Goal: Task Accomplishment & Management: Manage account settings

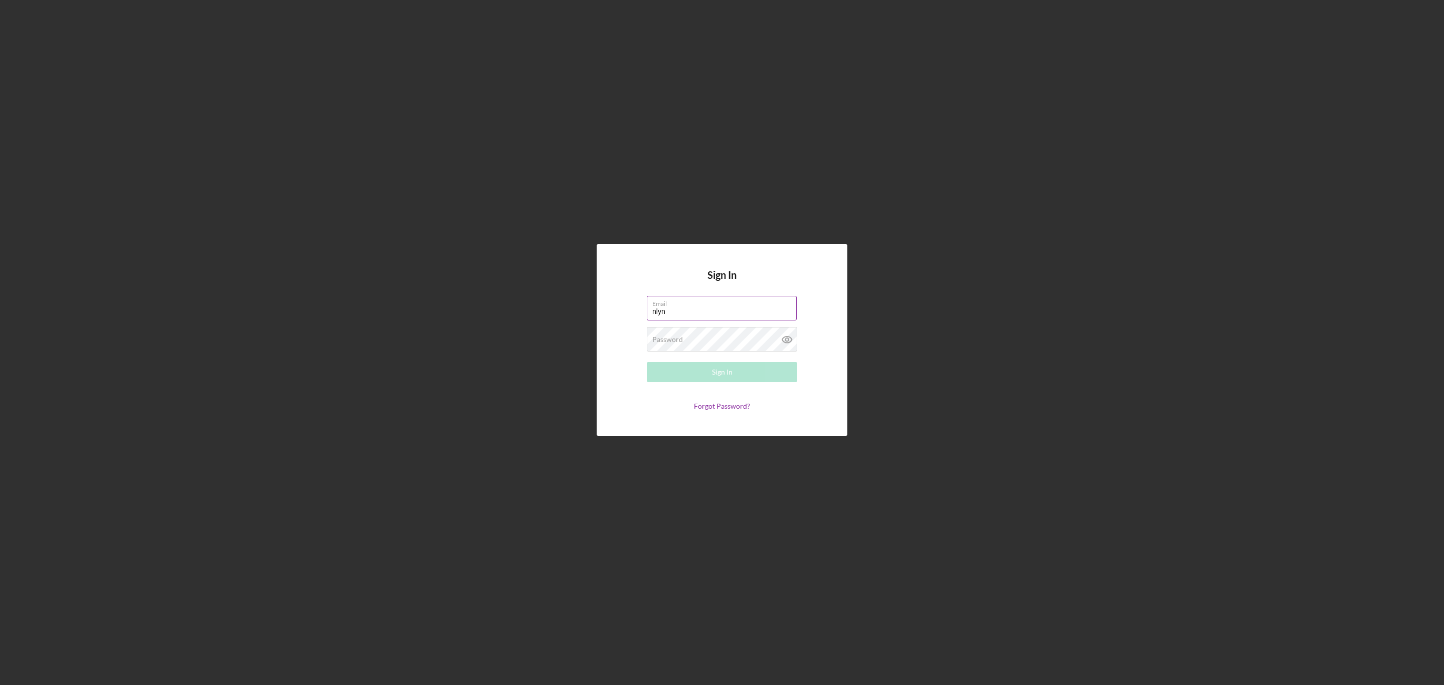
type input "[EMAIL_ADDRESS][DOMAIN_NAME]"
click at [693, 338] on div "Password Required" at bounding box center [722, 339] width 150 height 25
click at [647, 362] on button "Sign In" at bounding box center [722, 372] width 150 height 20
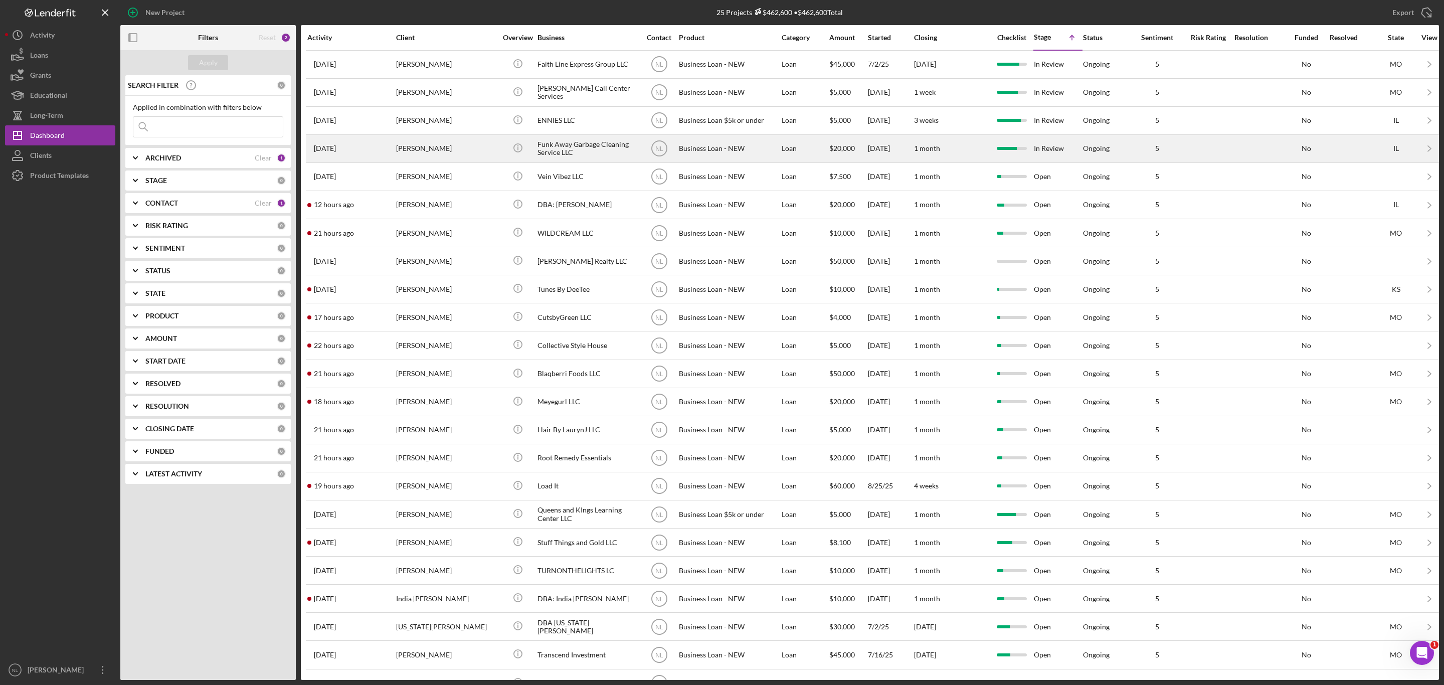
click at [444, 157] on div "[PERSON_NAME]" at bounding box center [446, 148] width 100 height 27
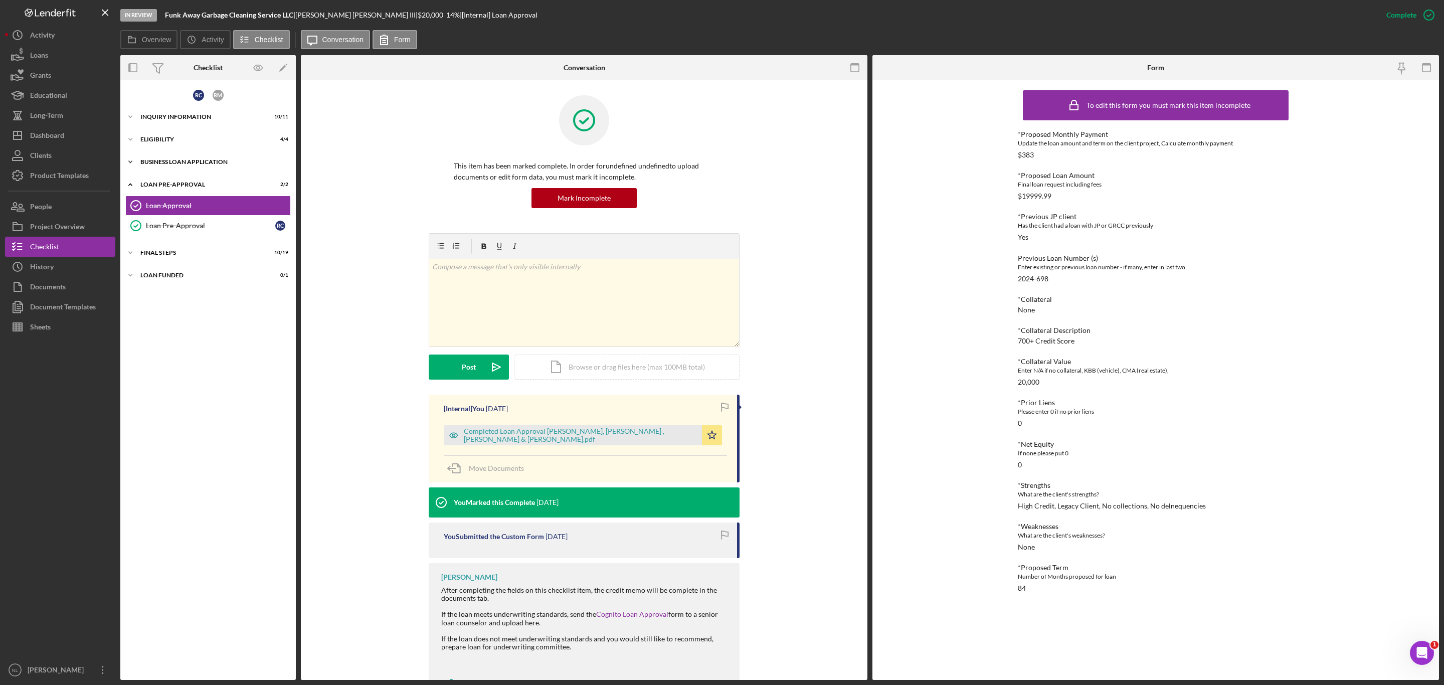
click at [179, 162] on div "BUSINESS LOAN APPLICATION" at bounding box center [211, 162] width 143 height 6
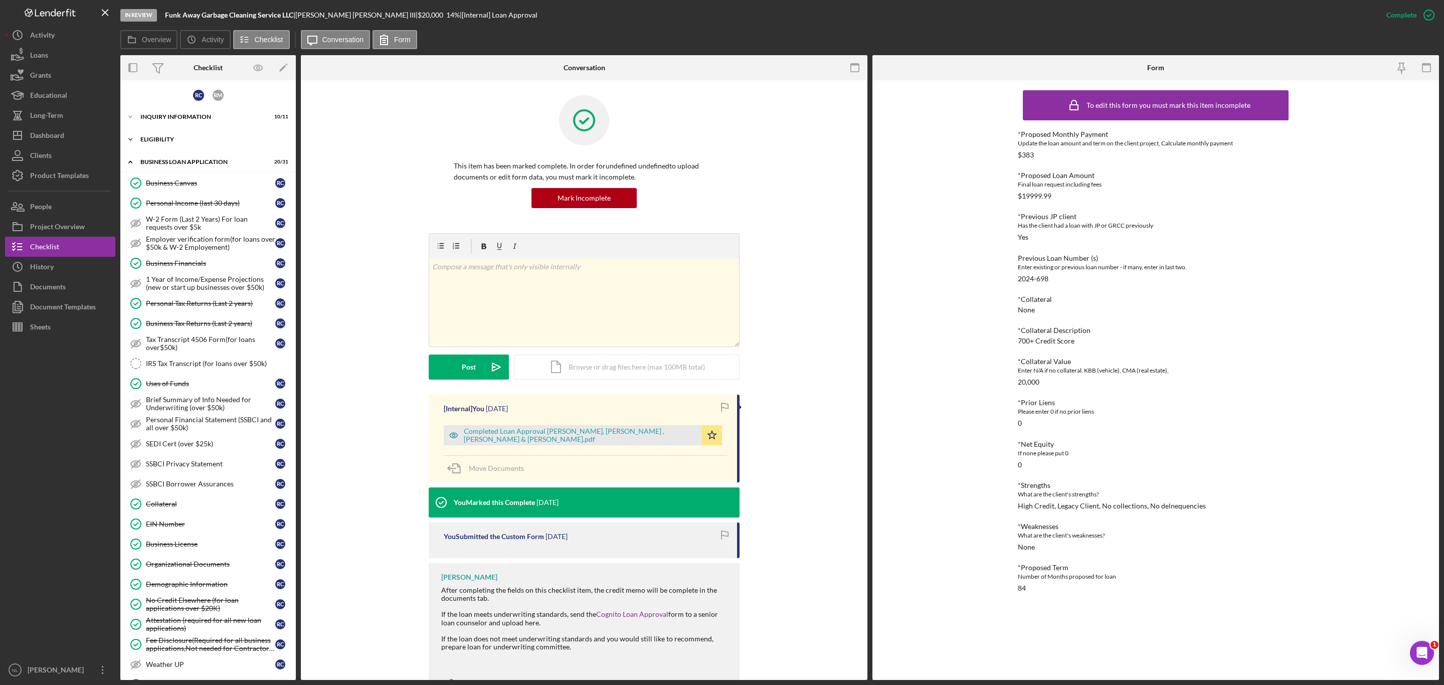
click at [163, 139] on div "ELIGIBILITY" at bounding box center [211, 139] width 143 height 6
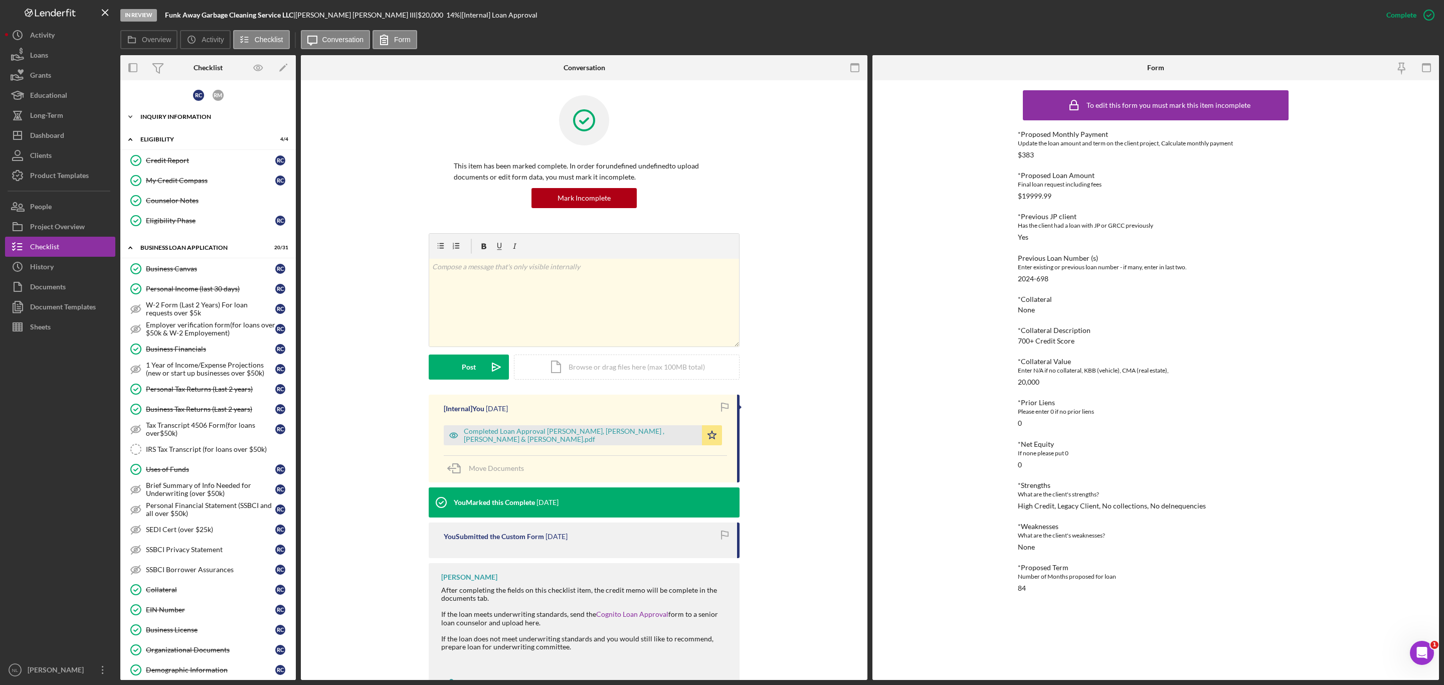
click at [159, 116] on div "INQUIRY INFORMATION" at bounding box center [211, 117] width 143 height 6
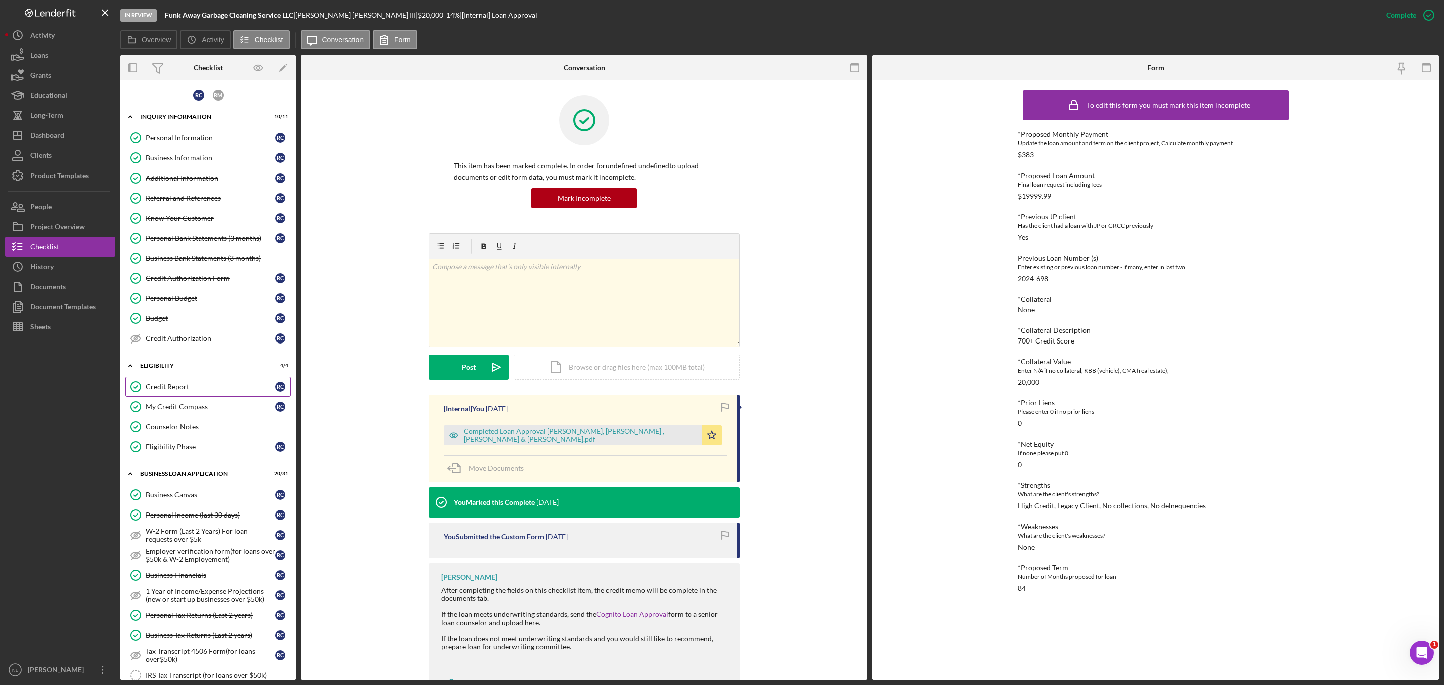
scroll to position [168, 0]
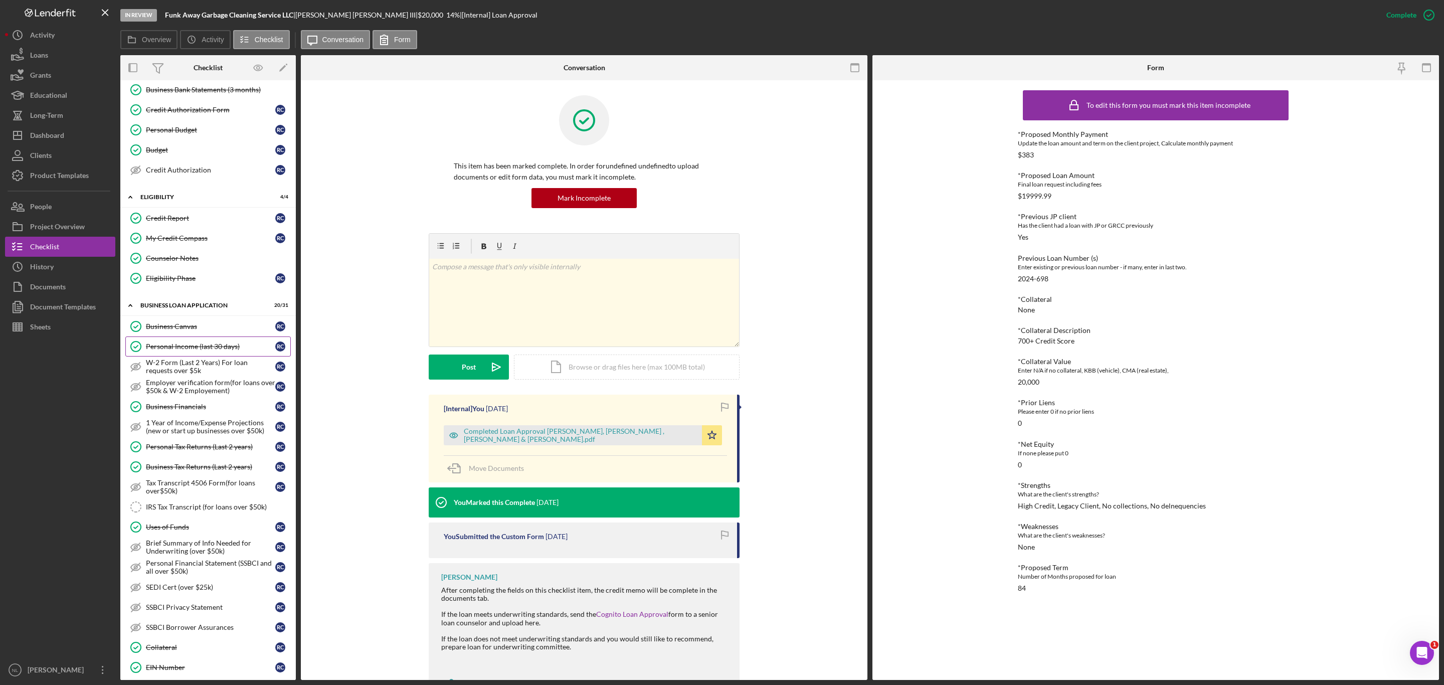
click at [213, 350] on div "Personal Income (last 30 days)" at bounding box center [210, 346] width 129 height 8
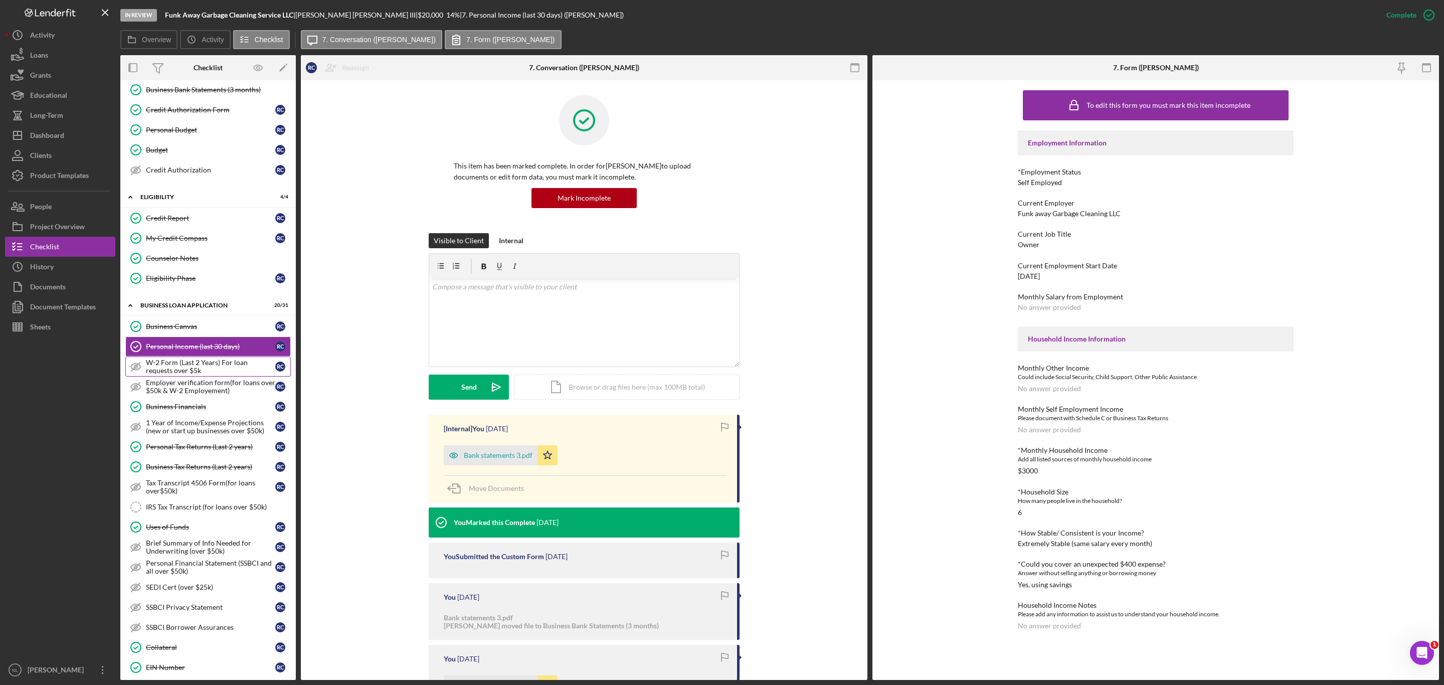
click at [207, 372] on div "W-2 Form (Last 2 Years) For loan requests over $5k" at bounding box center [210, 366] width 129 height 16
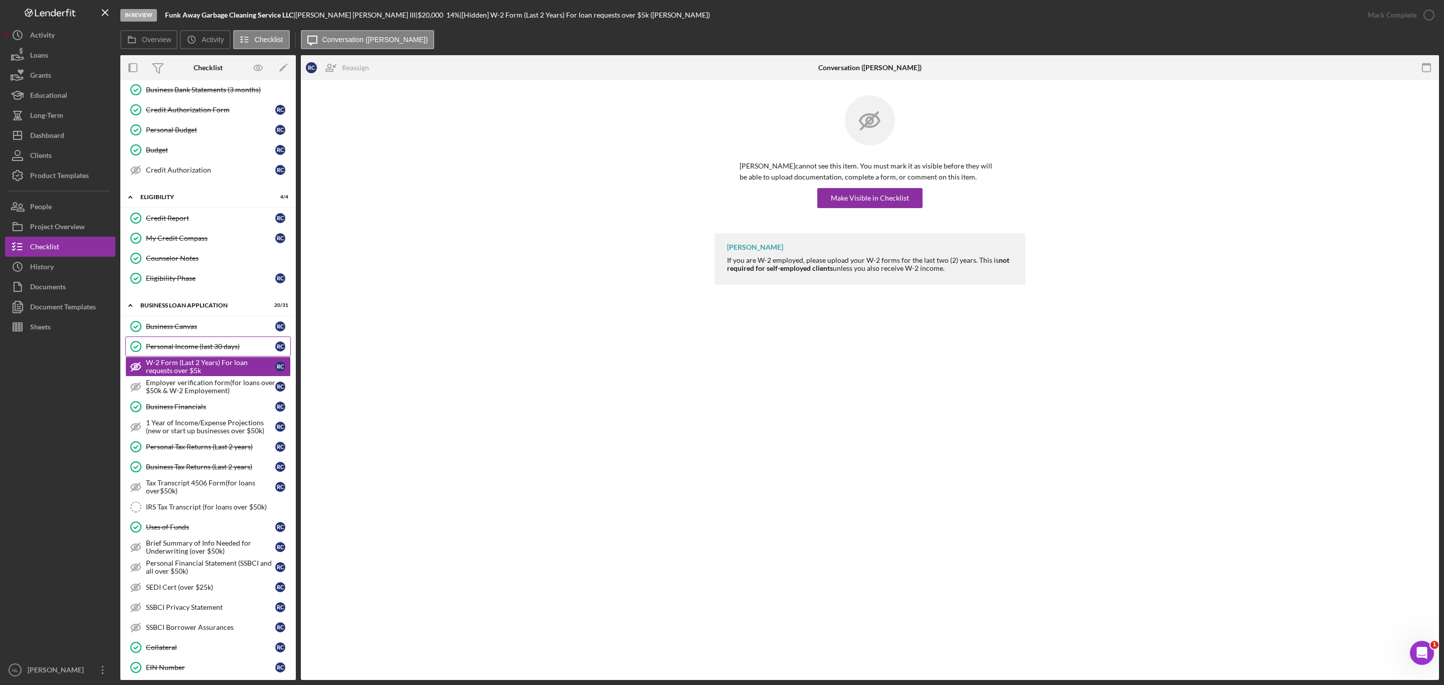
click at [199, 350] on div "Personal Income (last 30 days)" at bounding box center [210, 346] width 129 height 8
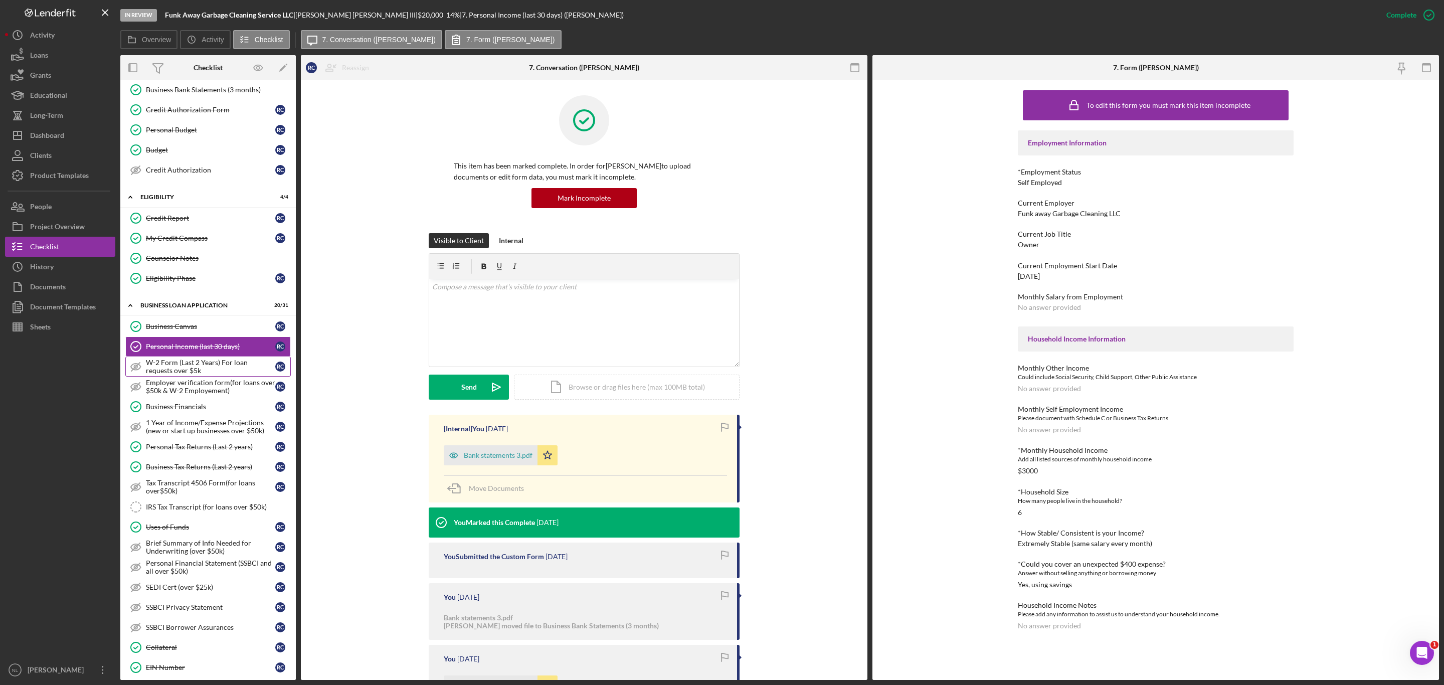
click at [193, 371] on div "W-2 Form (Last 2 Years) For loan requests over $5k" at bounding box center [210, 366] width 129 height 16
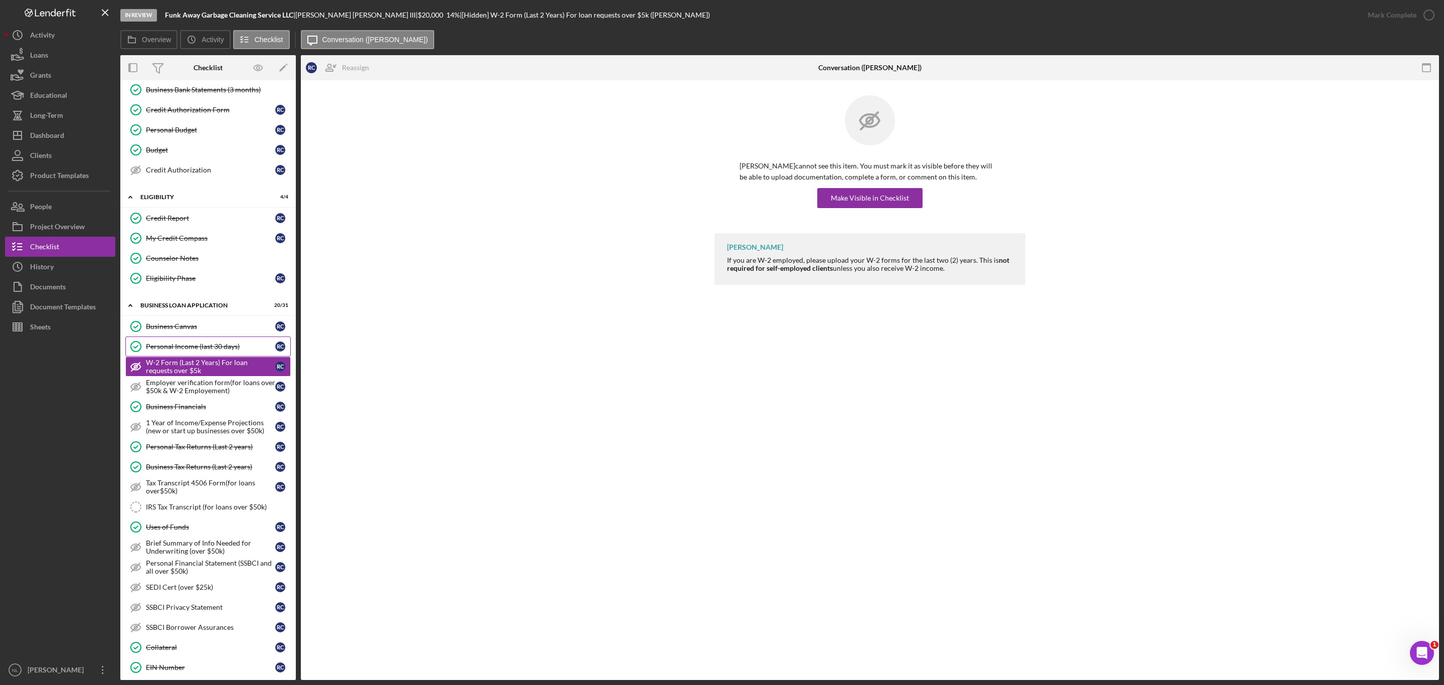
click at [182, 350] on div "Personal Income (last 30 days)" at bounding box center [210, 346] width 129 height 8
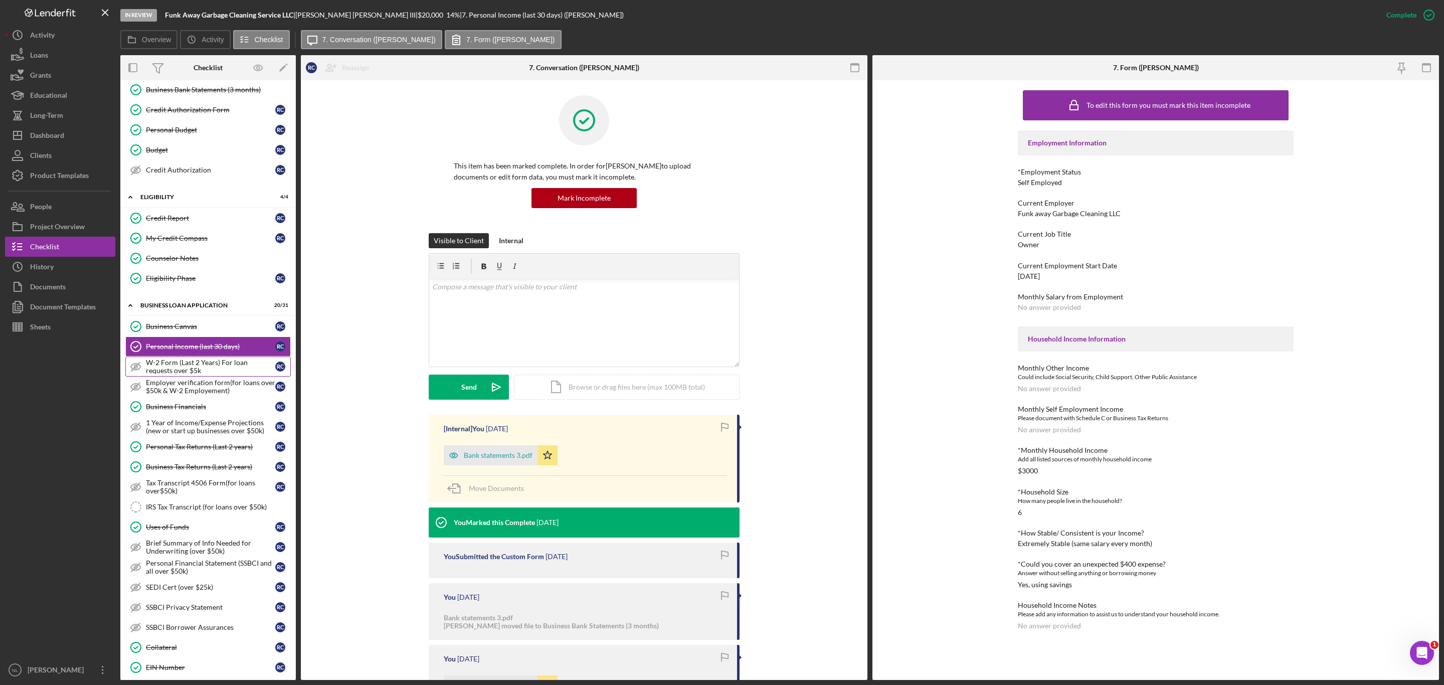
click at [183, 375] on div "W-2 Form (Last 2 Years) For loan requests over $5k" at bounding box center [210, 366] width 129 height 16
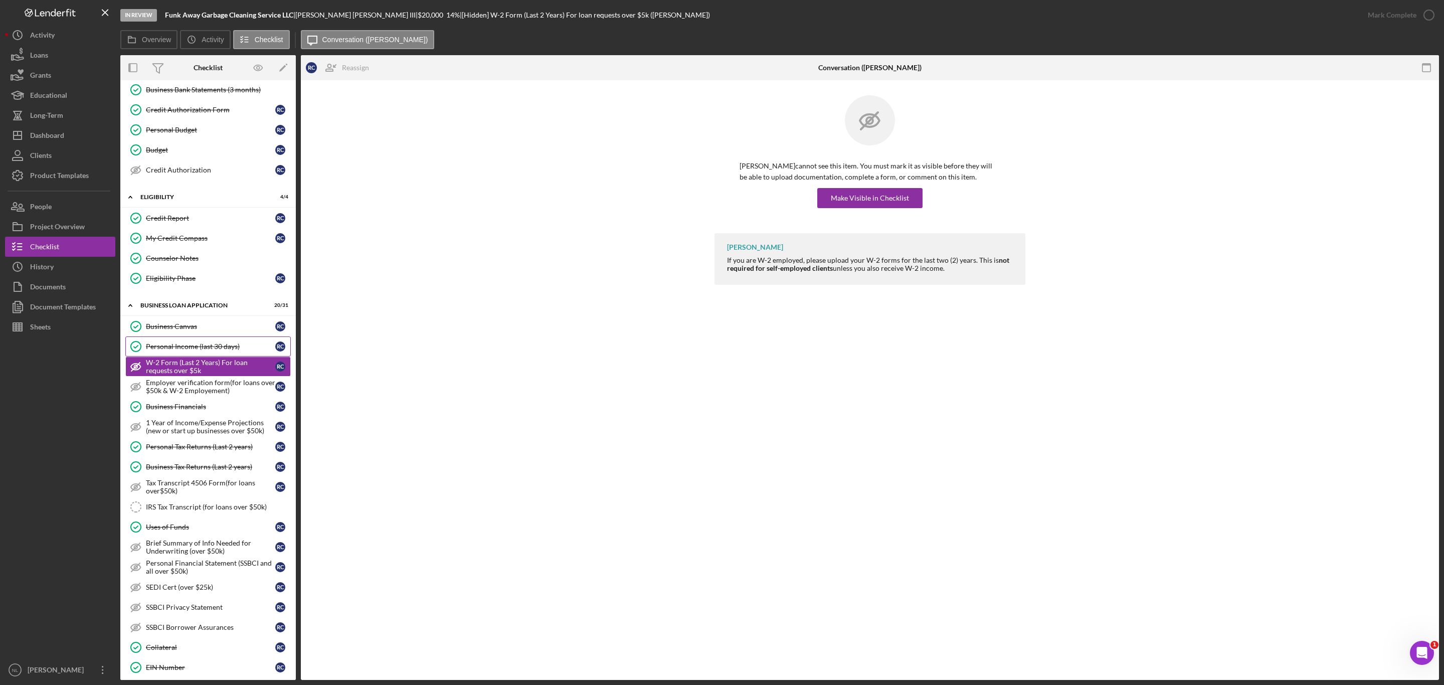
click at [170, 350] on div "Personal Income (last 30 days)" at bounding box center [210, 346] width 129 height 8
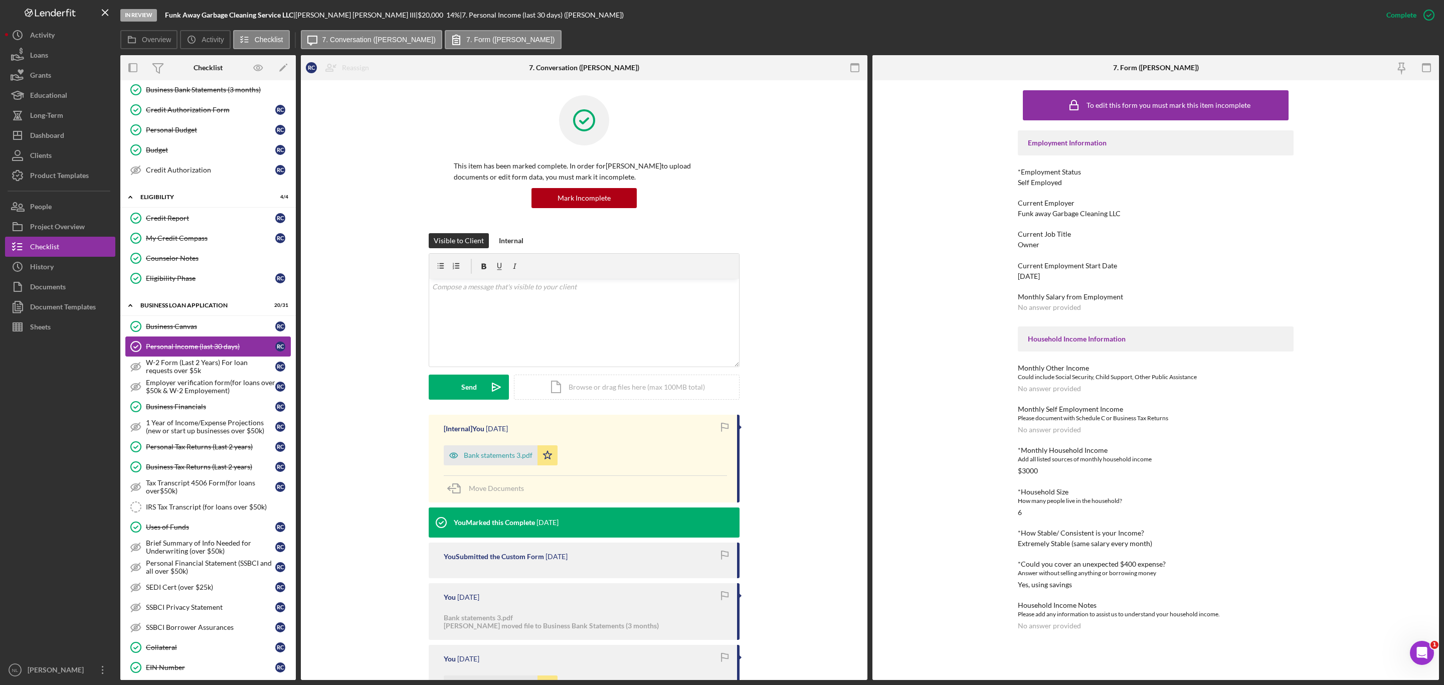
click at [173, 356] on link "Personal Income (last 30 days) Personal Income (last 30 days) R C" at bounding box center [207, 346] width 165 height 20
click at [172, 375] on div "W-2 Form (Last 2 Years) For loan requests over $5k" at bounding box center [210, 366] width 129 height 16
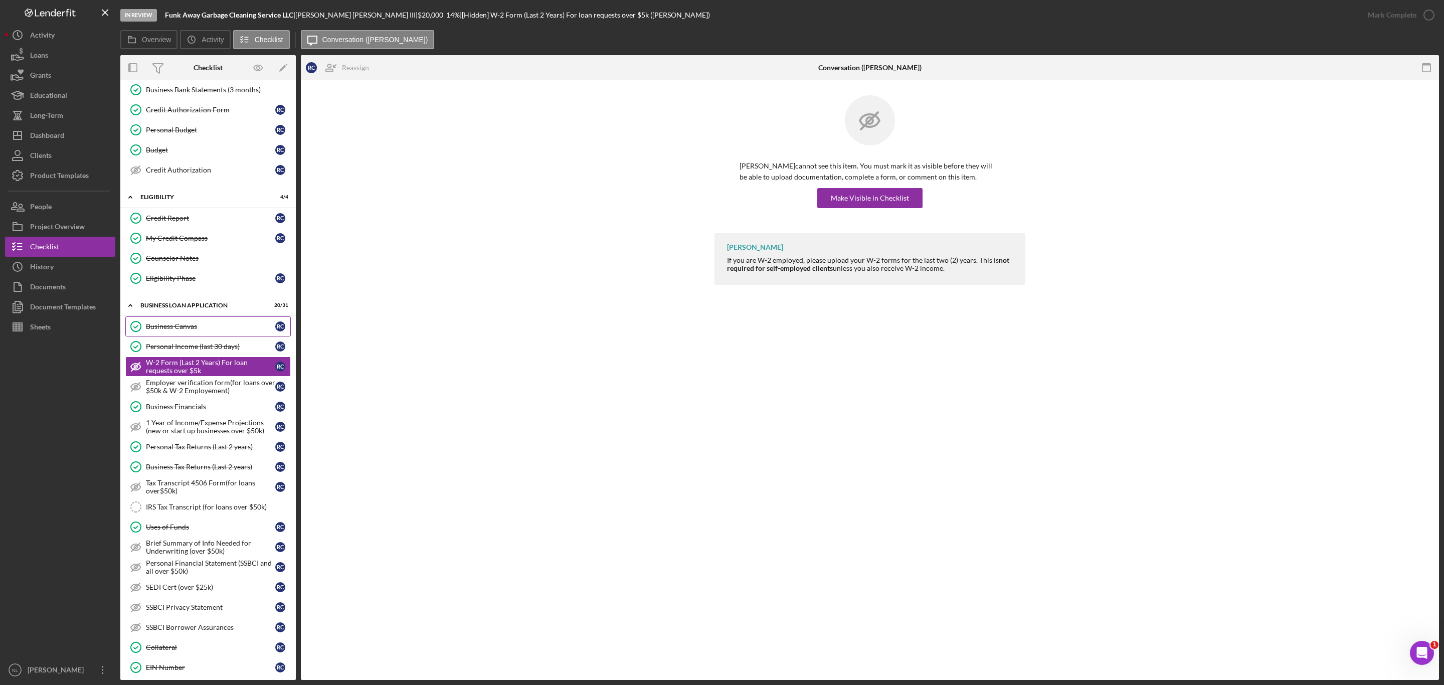
click at [155, 330] on div "Business Canvas" at bounding box center [210, 326] width 129 height 8
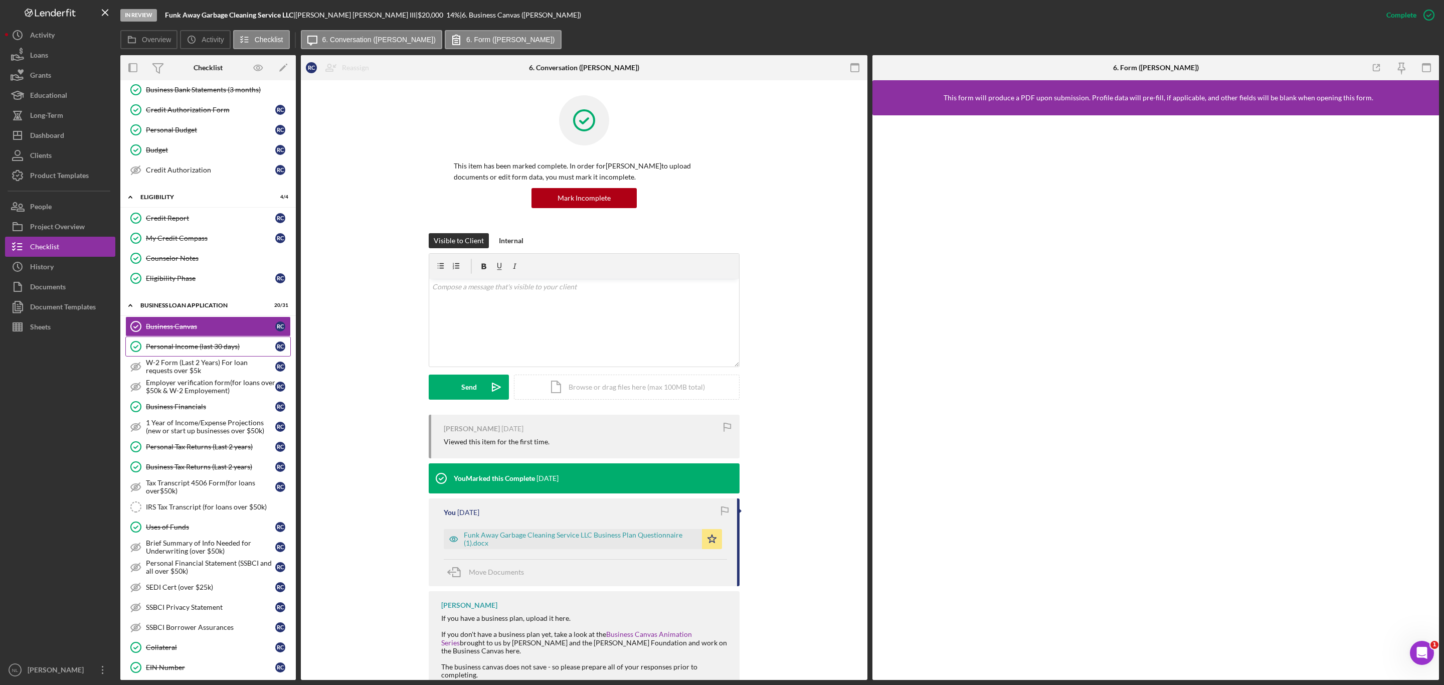
click at [159, 350] on div "Personal Income (last 30 days)" at bounding box center [210, 346] width 129 height 8
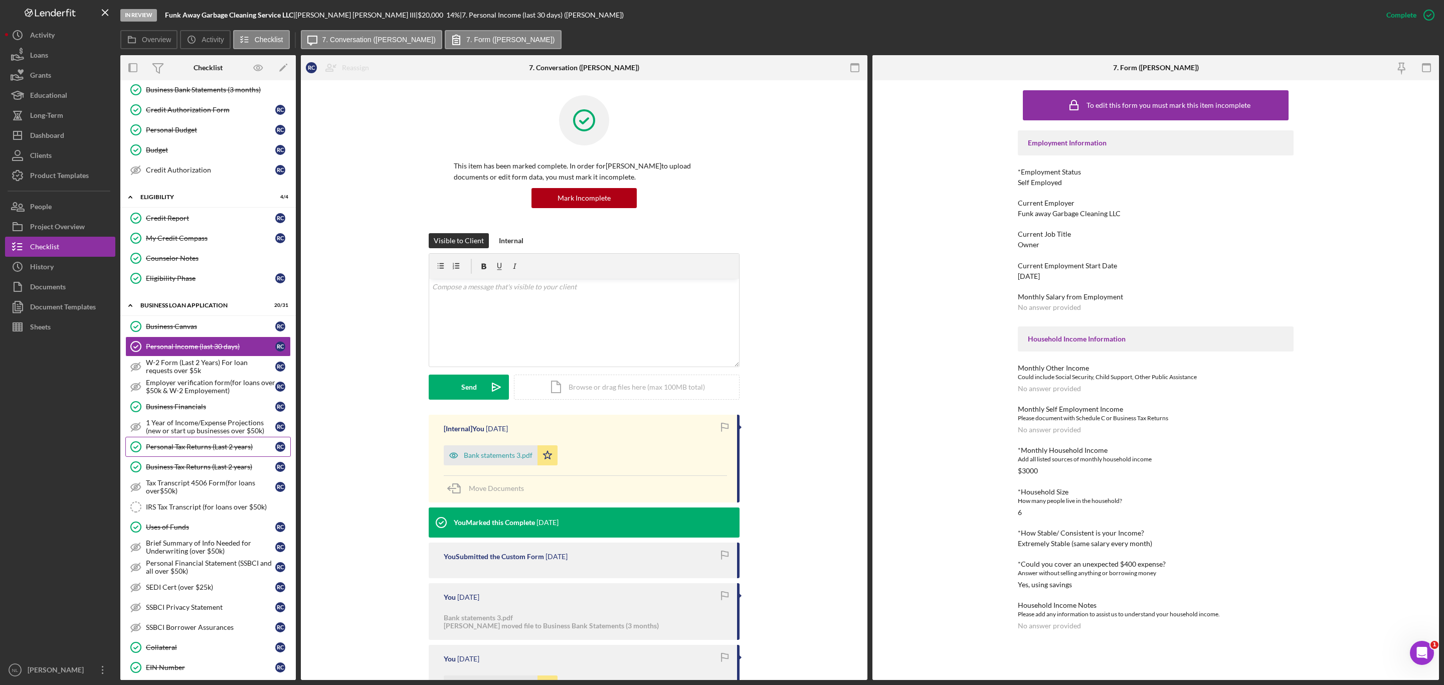
click at [213, 457] on link "Personal Tax Returns (Last 2 years) Personal Tax Returns (Last 2 years) R C" at bounding box center [207, 447] width 165 height 20
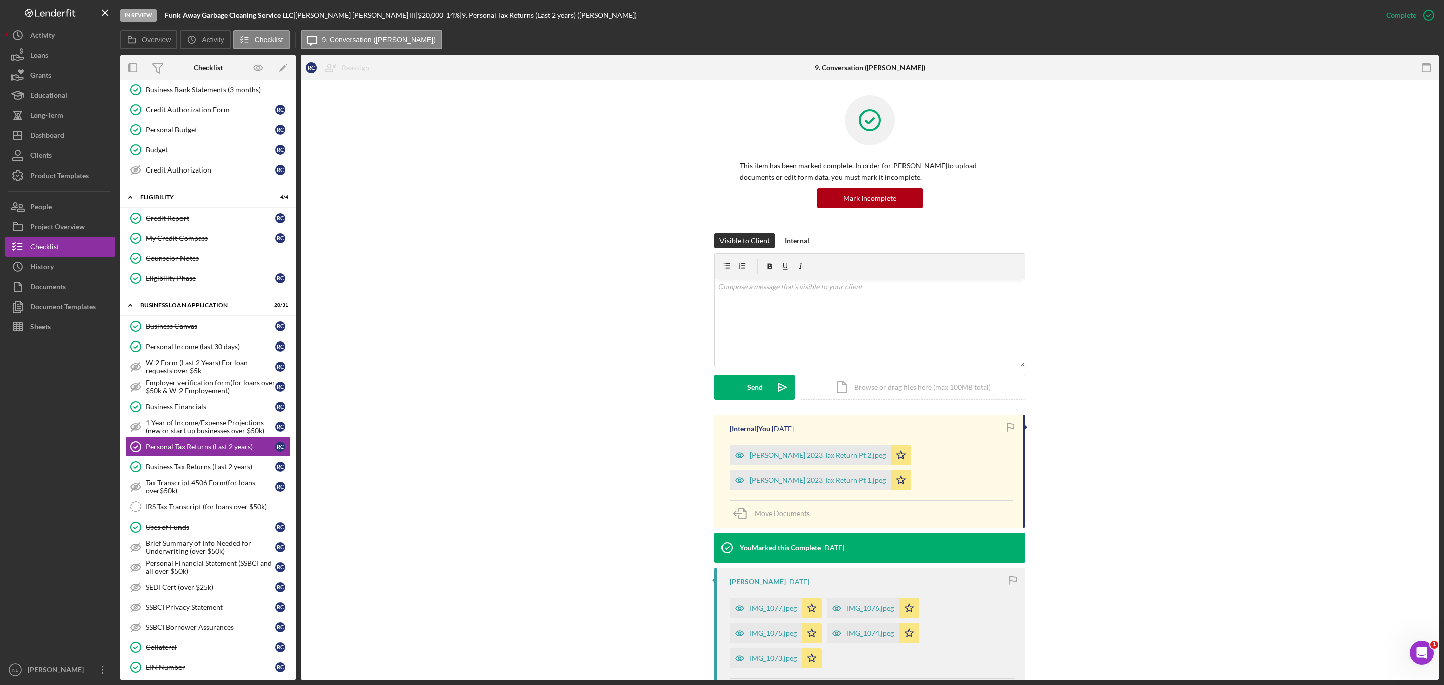
scroll to position [374, 0]
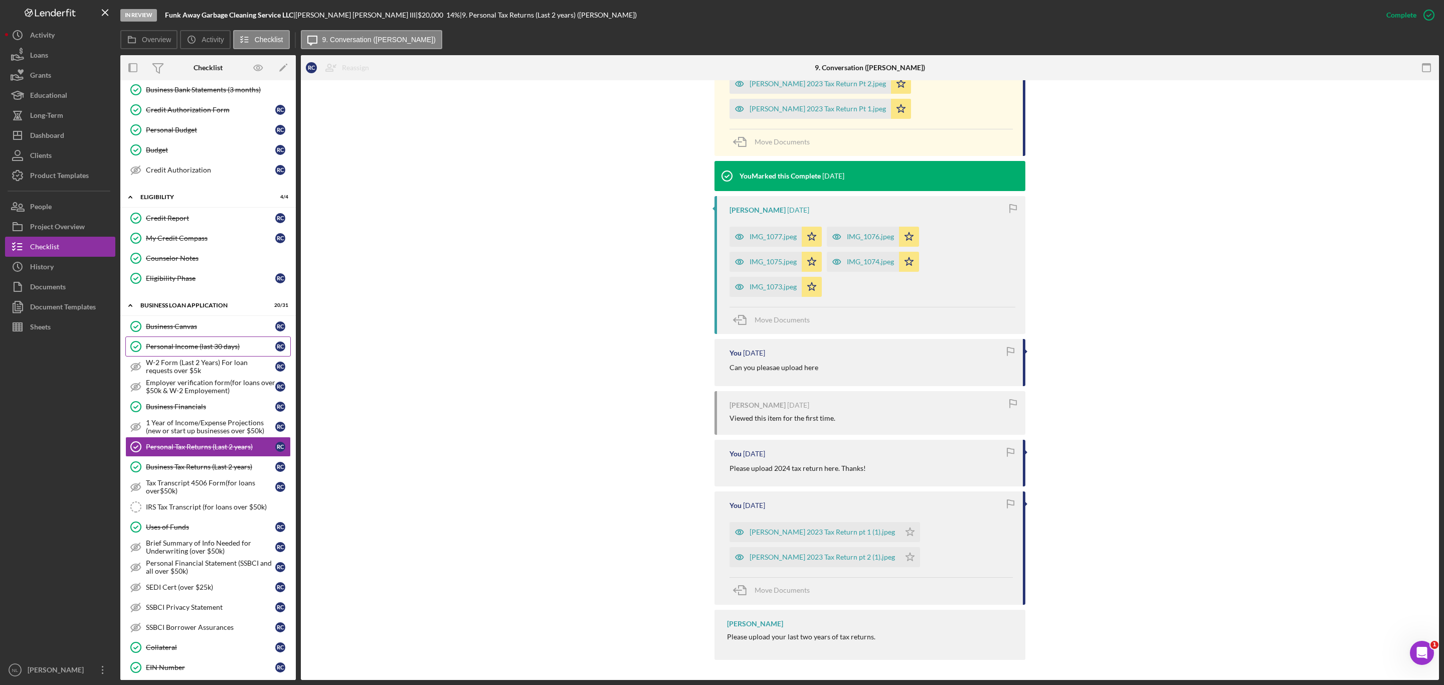
click at [211, 350] on div "Personal Income (last 30 days)" at bounding box center [210, 346] width 129 height 8
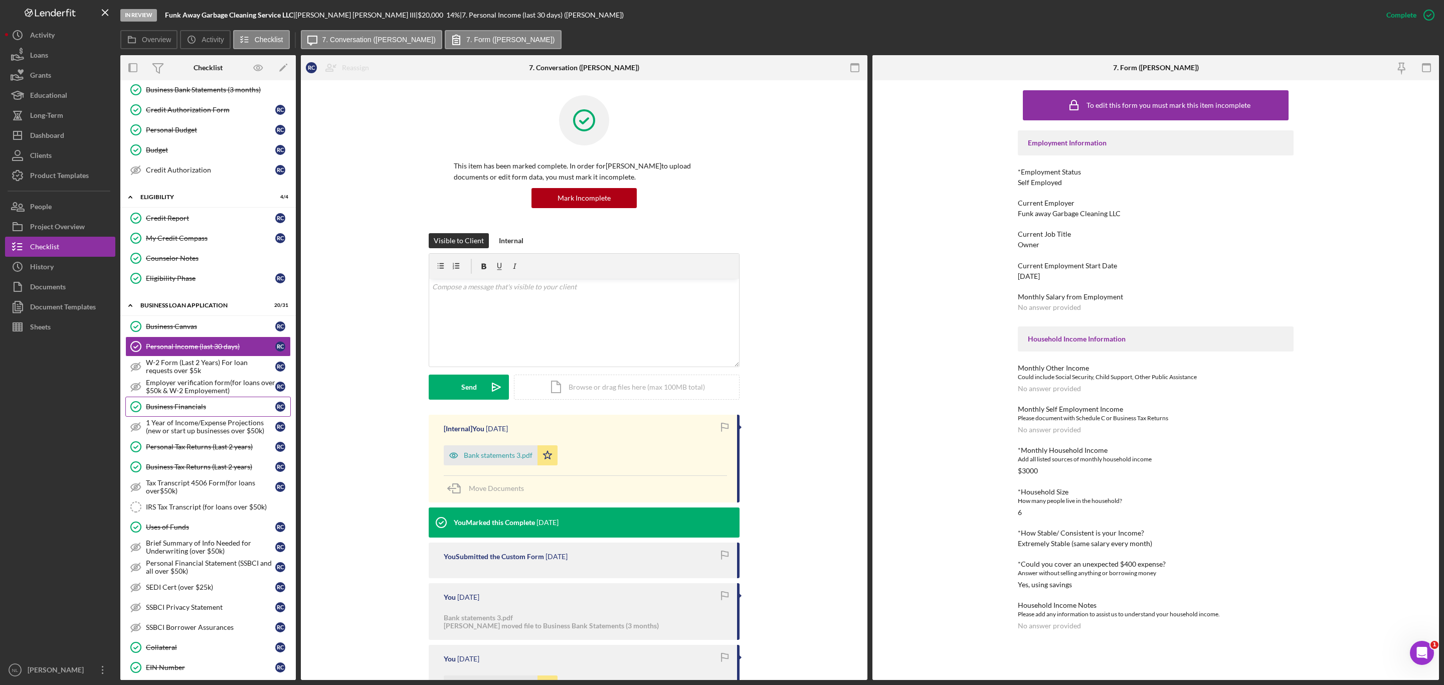
click at [208, 411] on div "Business Financials" at bounding box center [210, 407] width 129 height 8
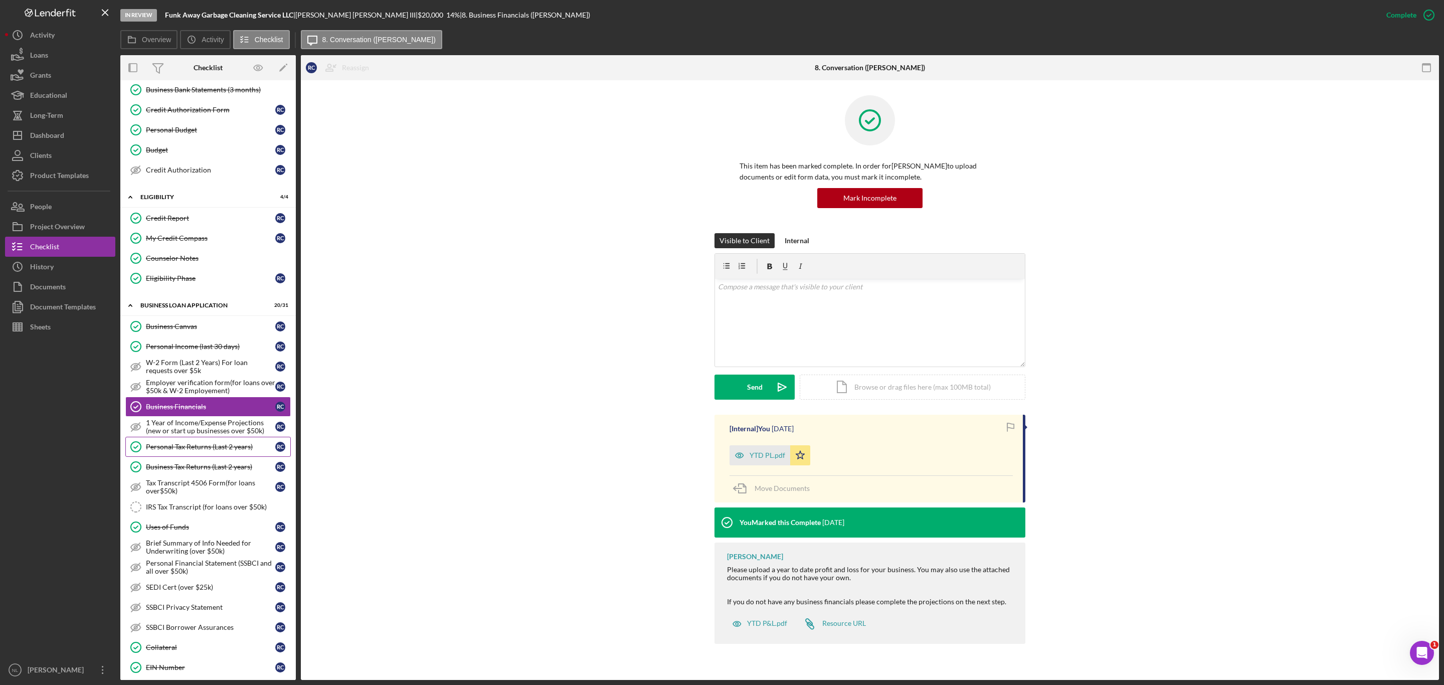
click at [205, 450] on link "Personal Tax Returns (Last 2 years) Personal Tax Returns (Last 2 years) R C" at bounding box center [207, 447] width 165 height 20
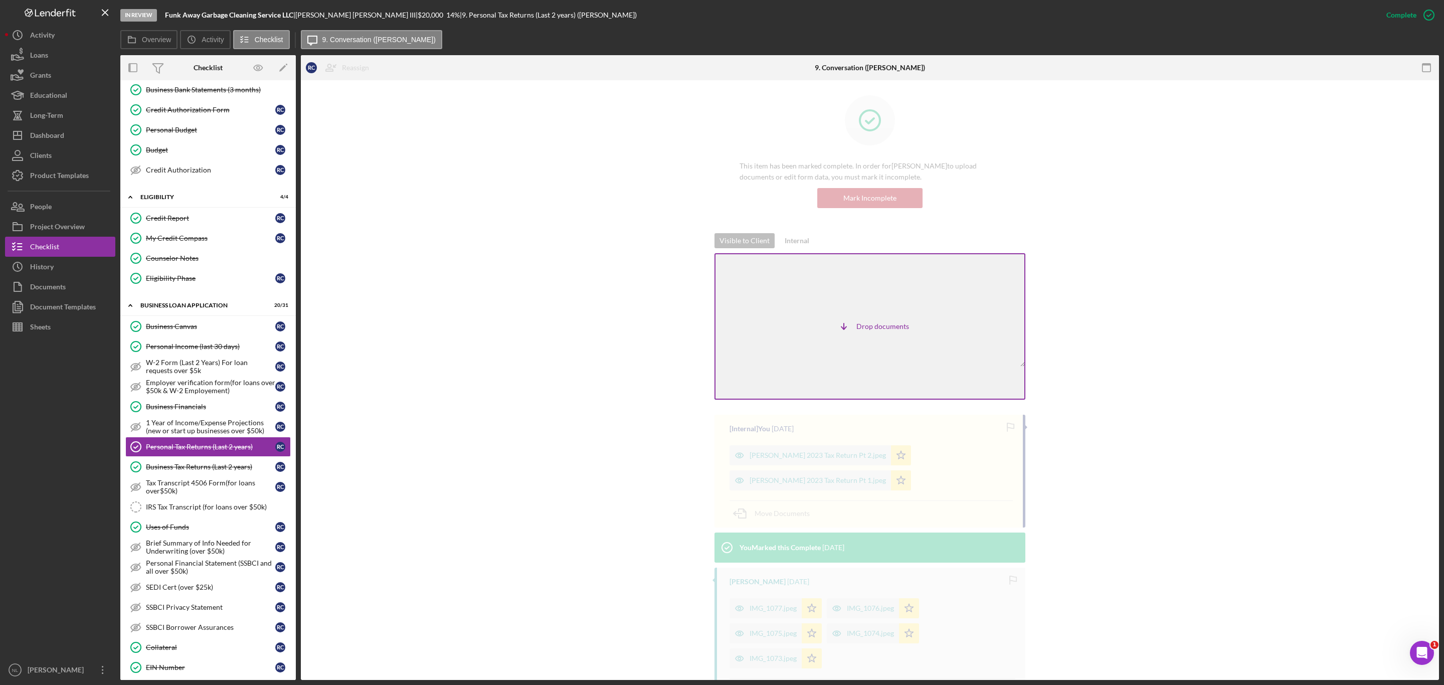
scroll to position [21, 0]
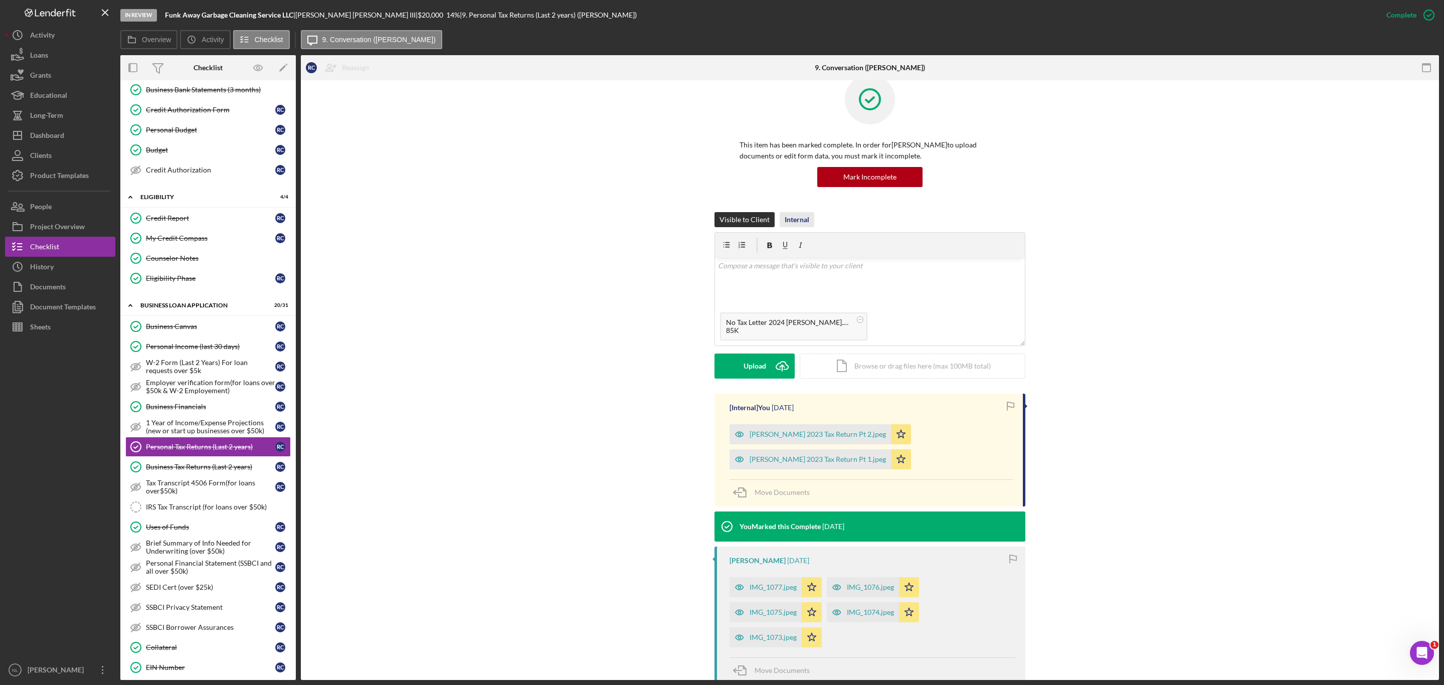
click at [799, 223] on div "Internal" at bounding box center [797, 219] width 25 height 15
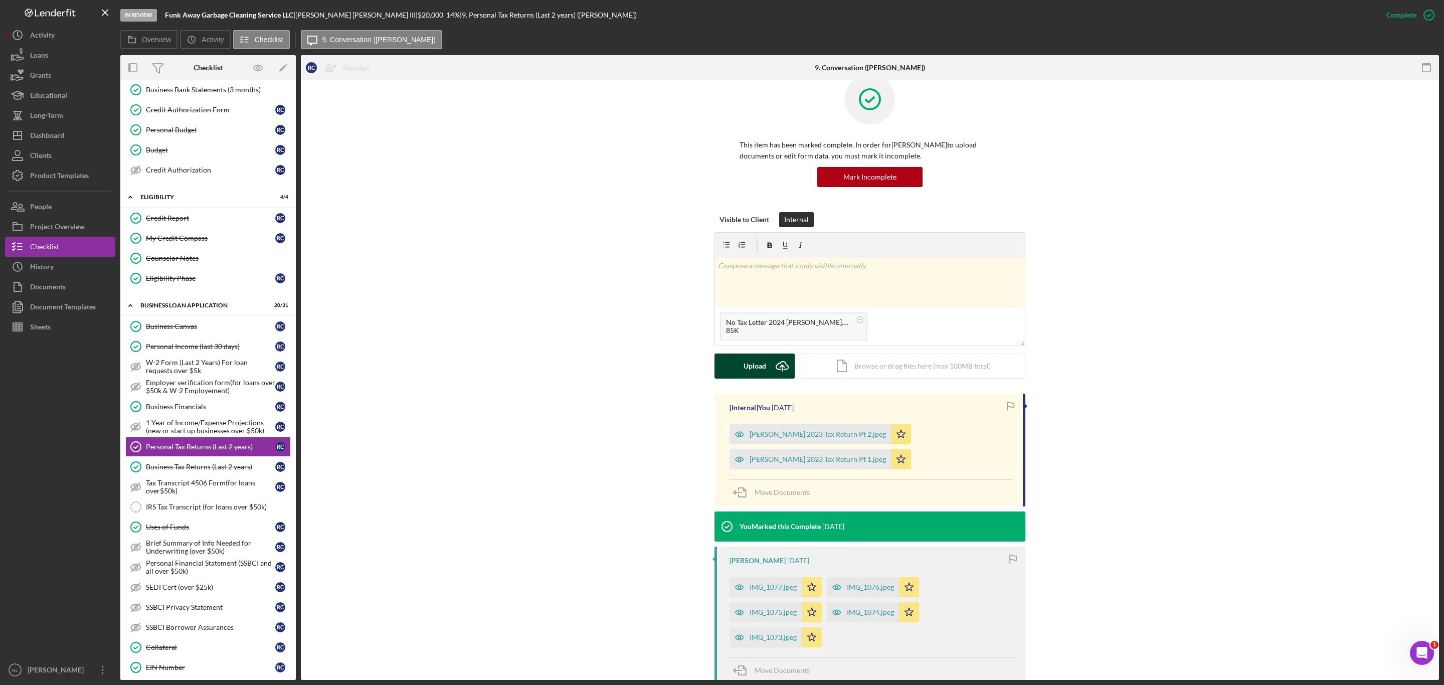
click at [757, 361] on div "Upload" at bounding box center [755, 365] width 23 height 25
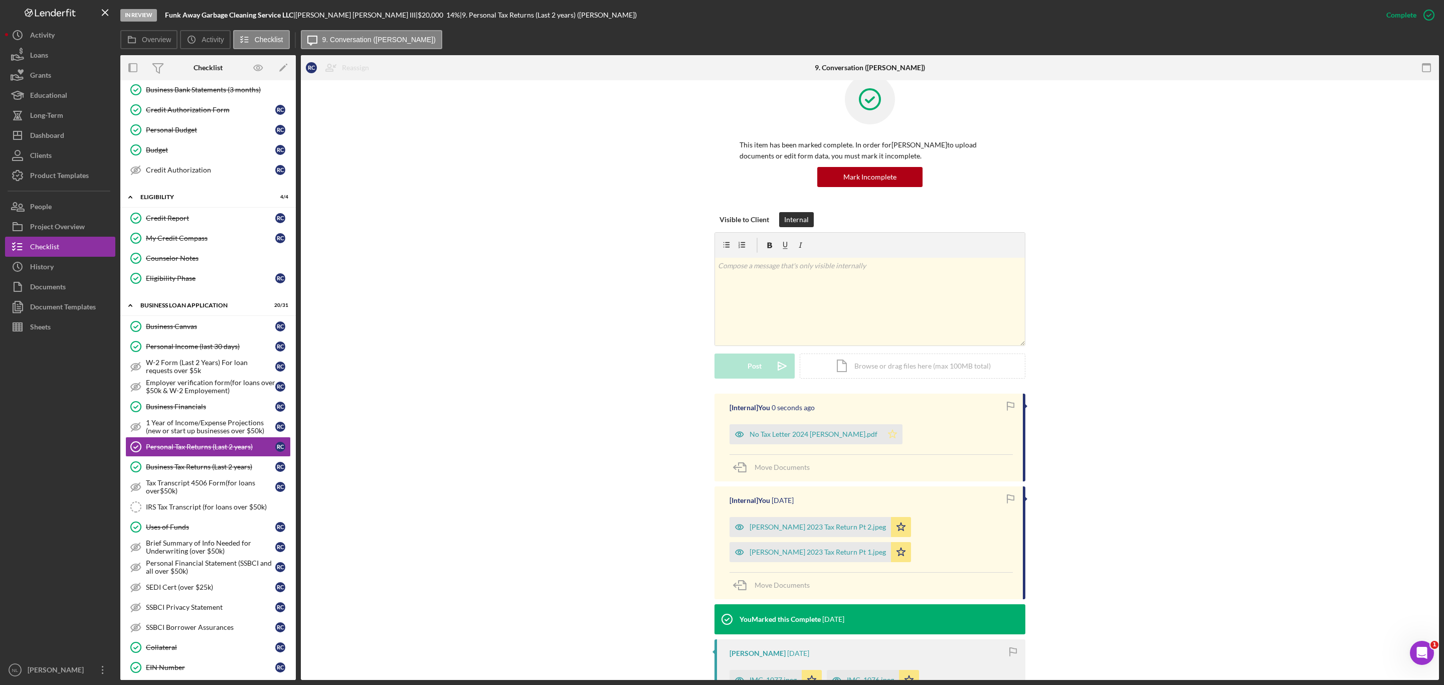
click at [883, 435] on icon "Icon/Star" at bounding box center [892, 434] width 20 height 20
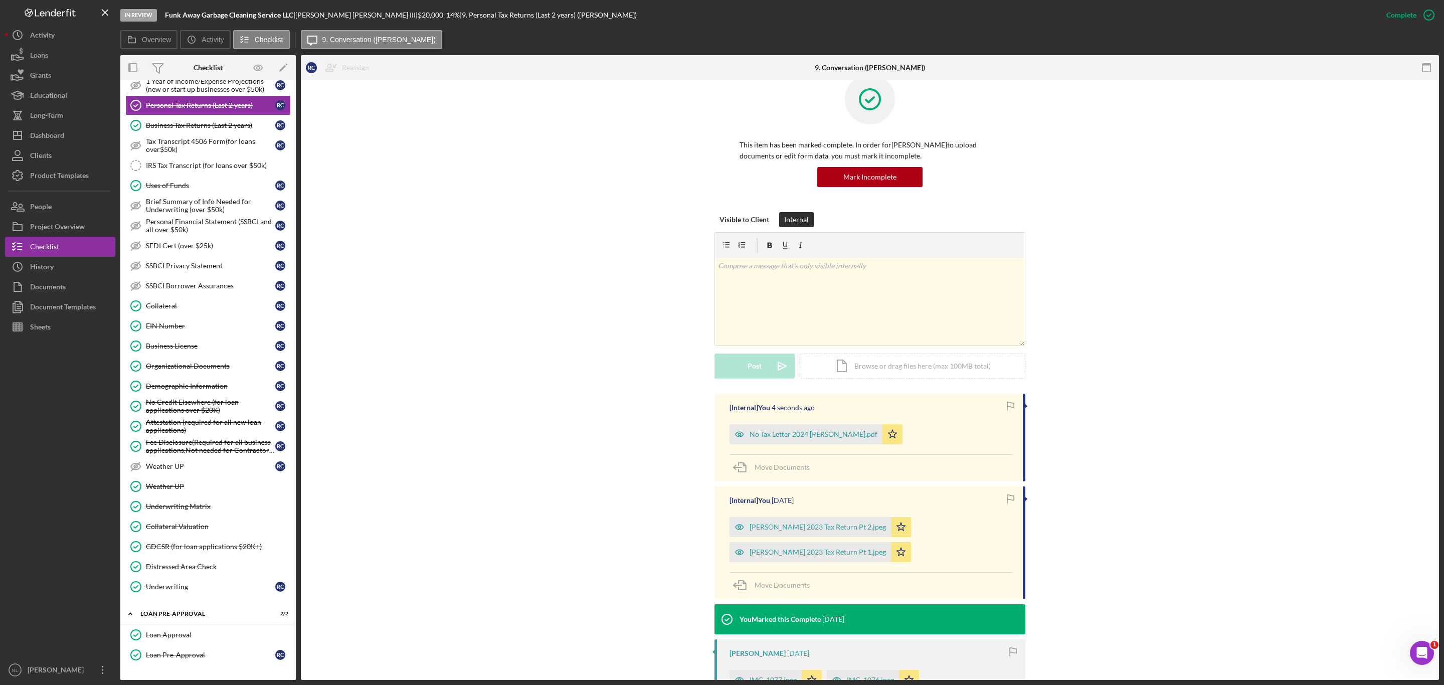
scroll to position [575, 0]
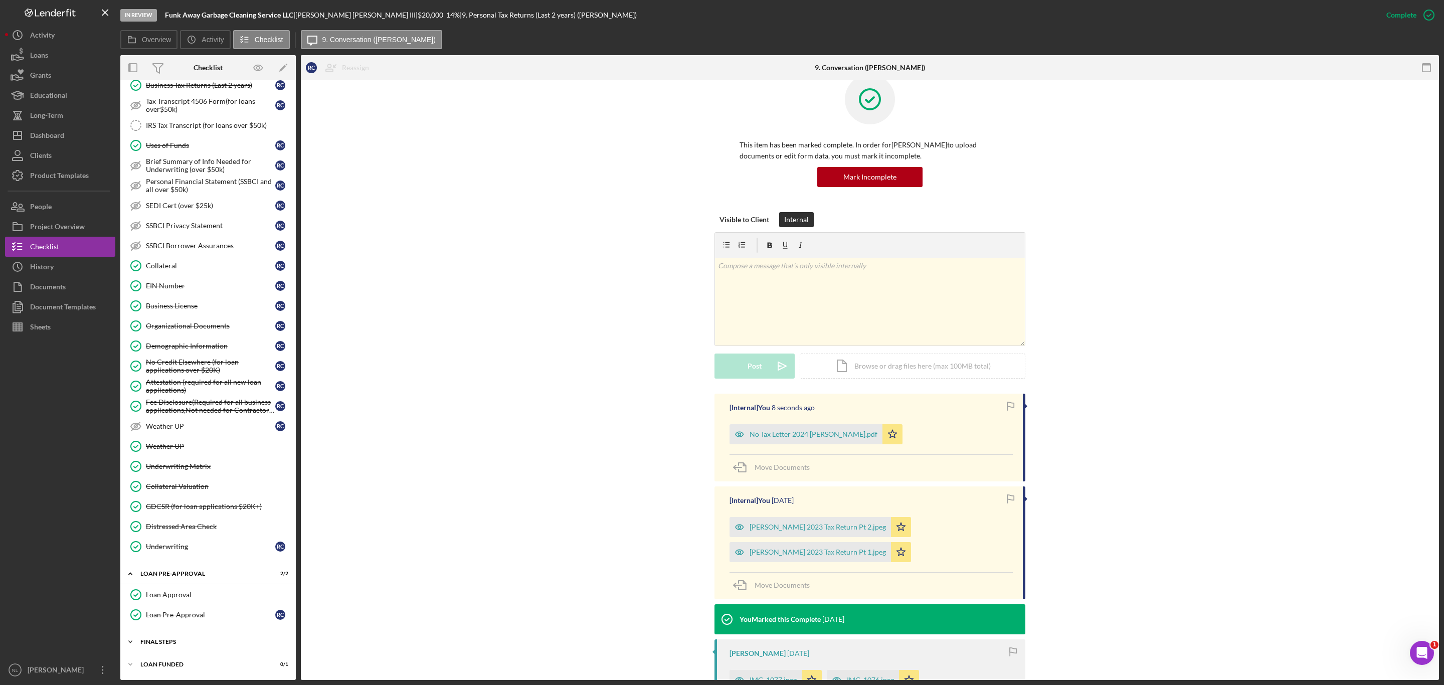
click at [185, 648] on div "Icon/Expander FINAL STEPS 10 / 19" at bounding box center [207, 642] width 175 height 20
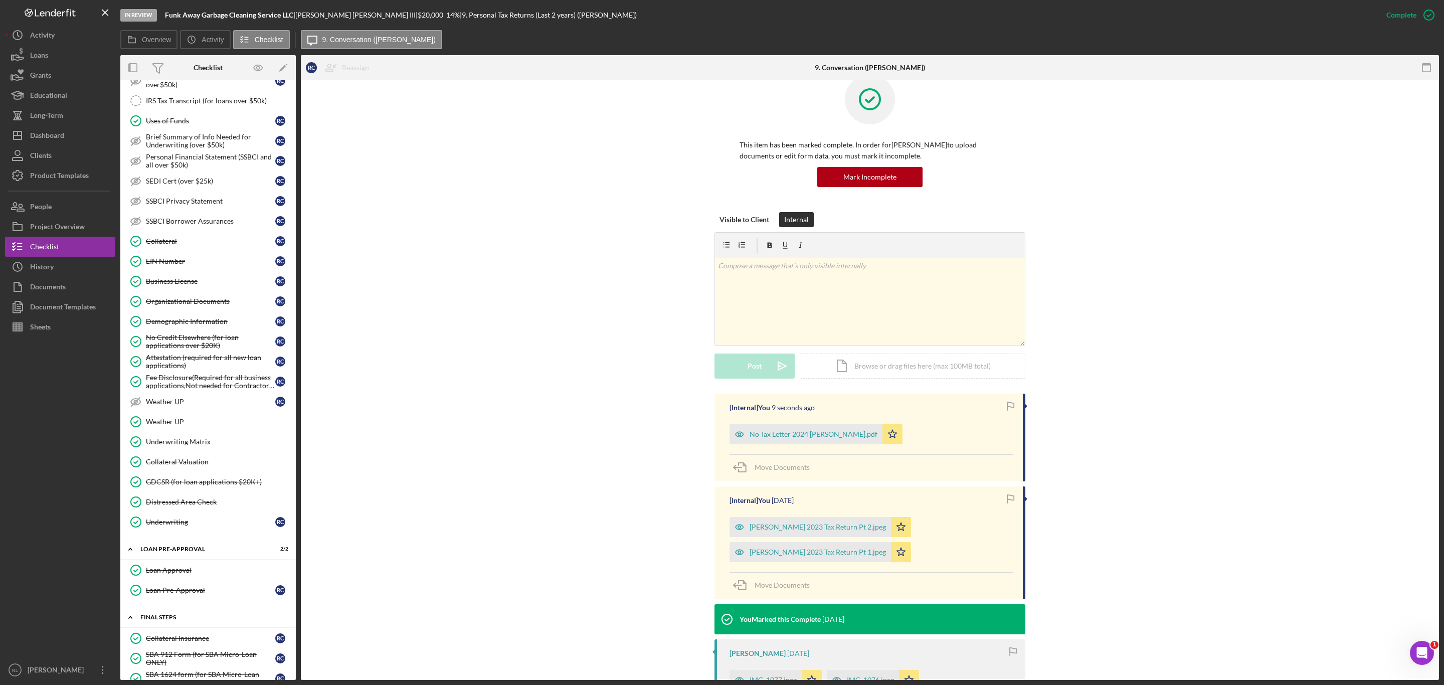
scroll to position [860, 0]
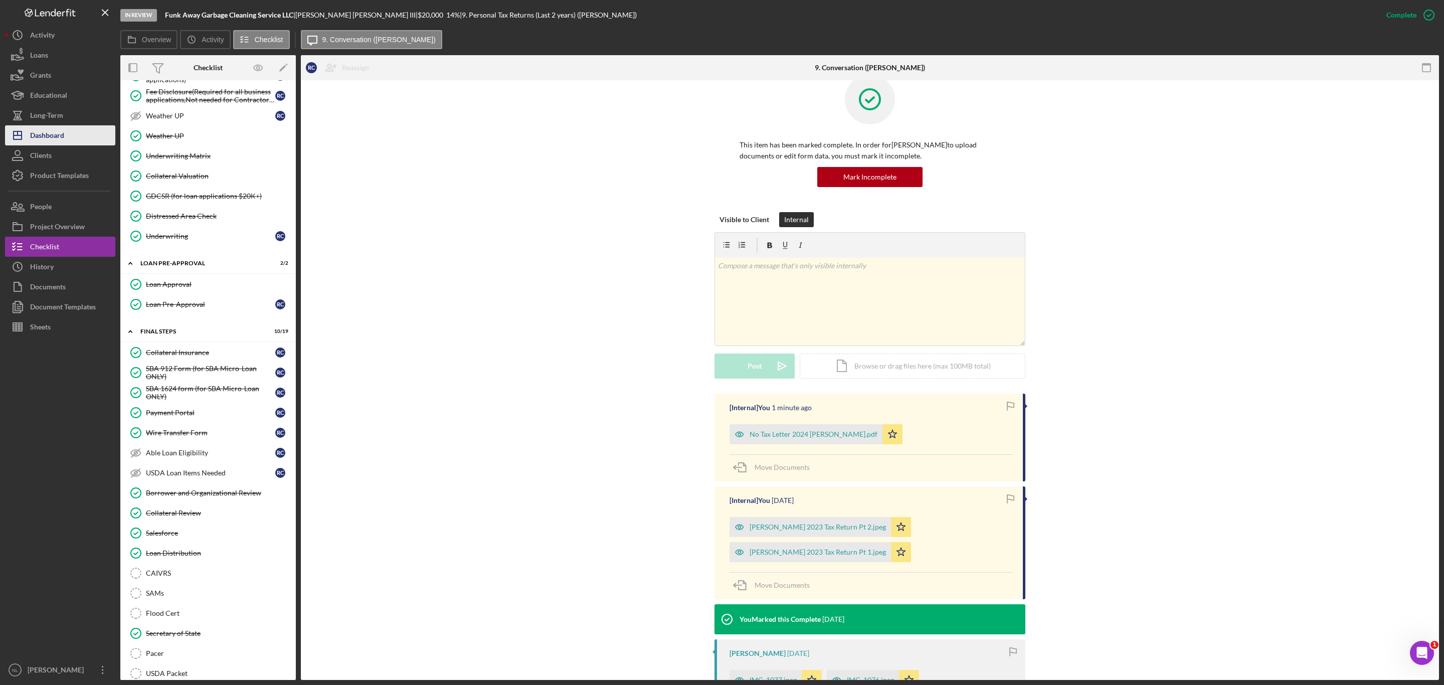
click at [52, 134] on div "Dashboard" at bounding box center [47, 136] width 34 height 23
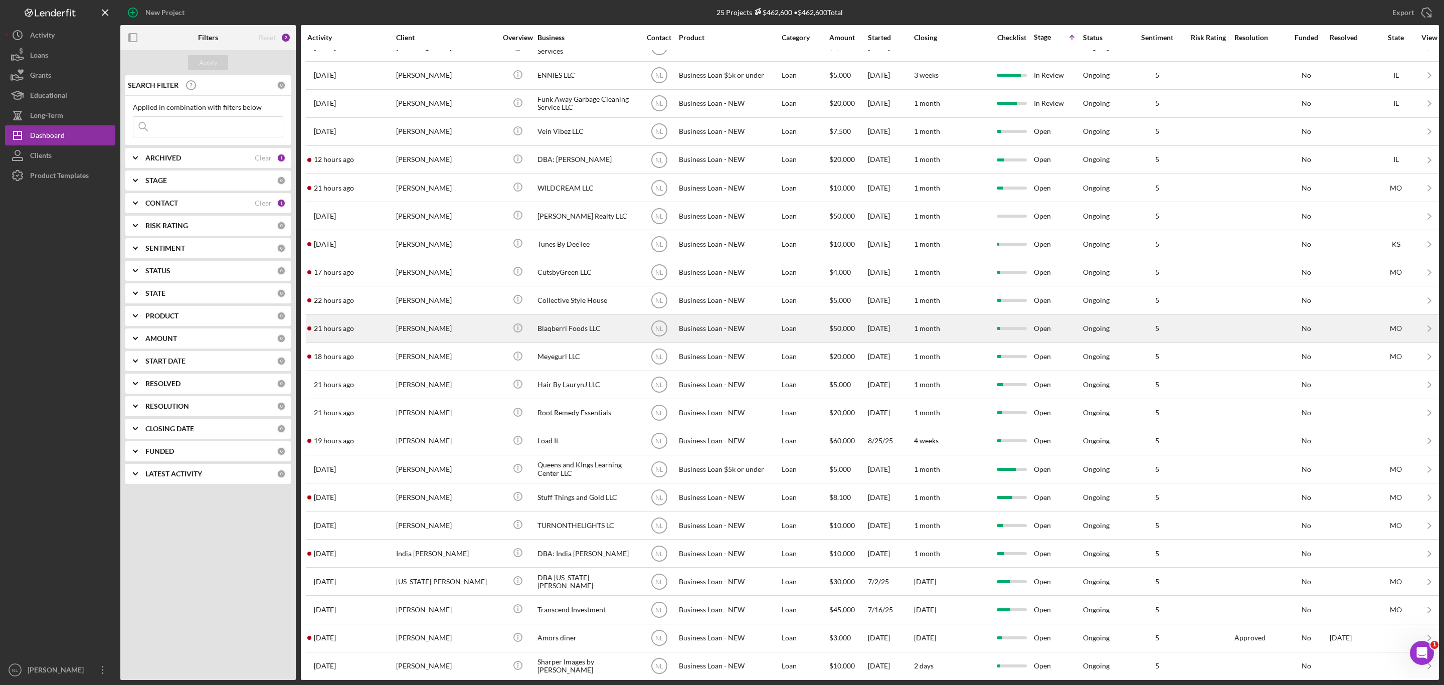
scroll to position [51, 0]
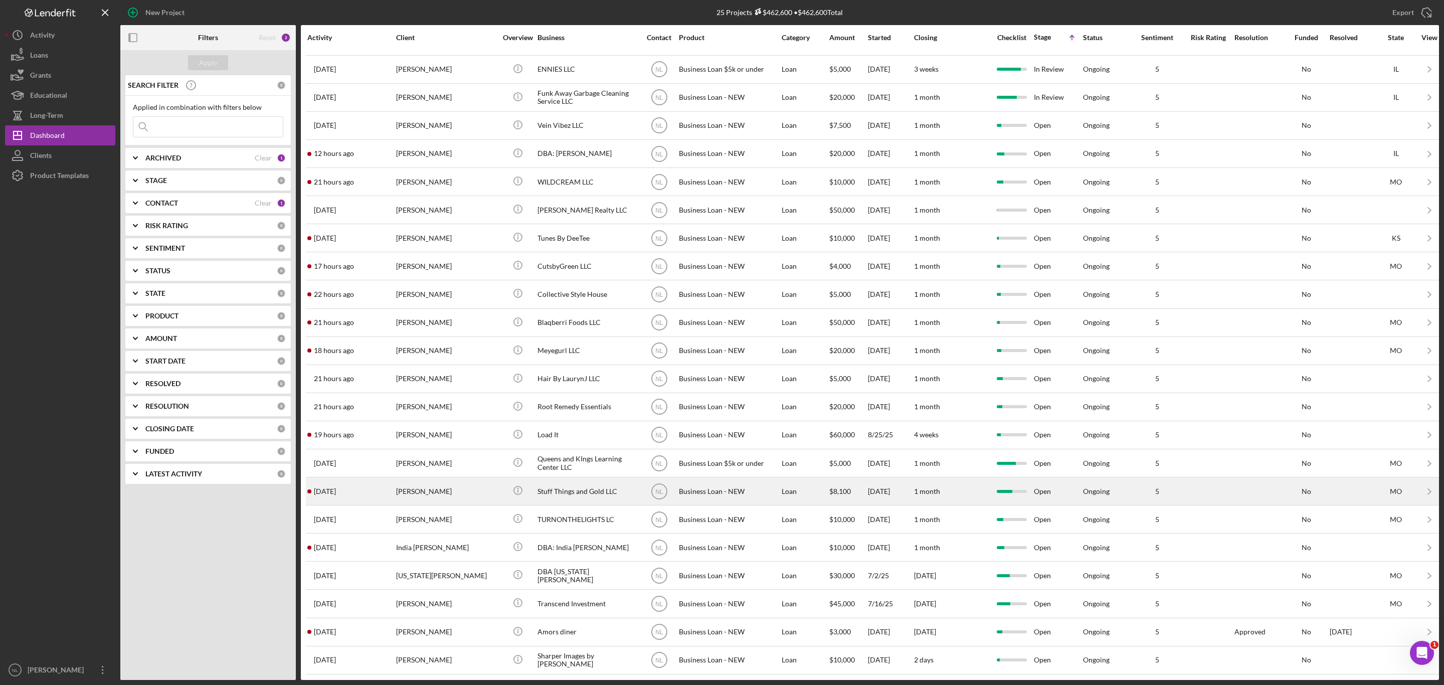
click at [427, 499] on div "[PERSON_NAME]" at bounding box center [446, 491] width 100 height 27
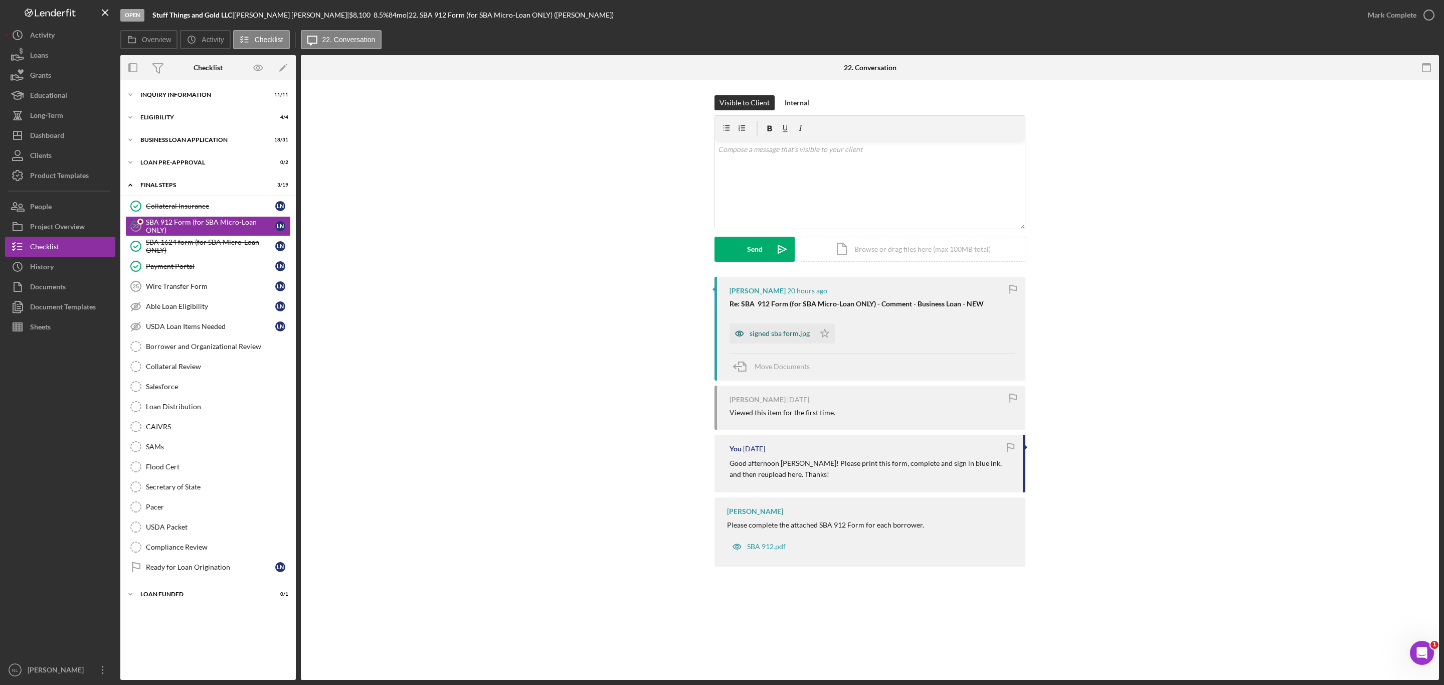
click at [769, 339] on div "signed sba form.jpg" at bounding box center [771, 333] width 85 height 20
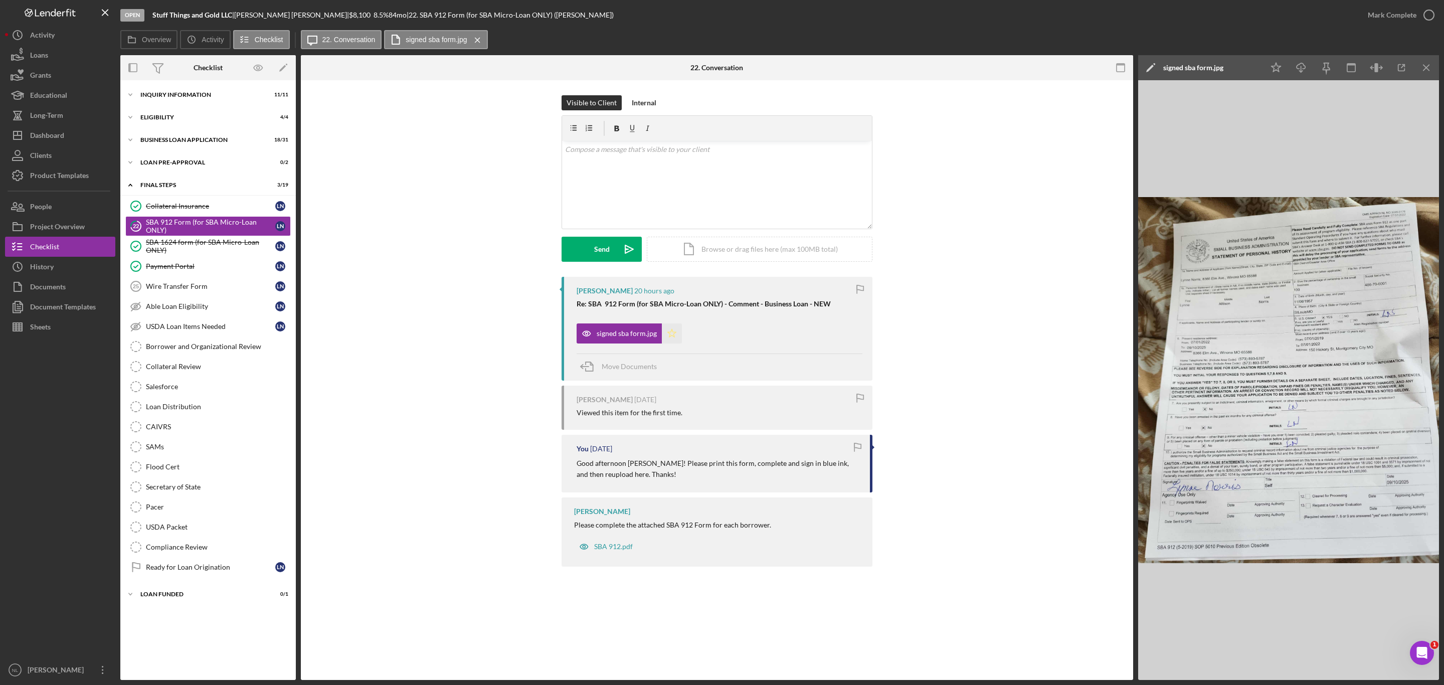
click at [674, 337] on icon "Icon/Star" at bounding box center [672, 333] width 20 height 20
click at [1433, 65] on icon "Icon/Menu Close" at bounding box center [1426, 68] width 23 height 23
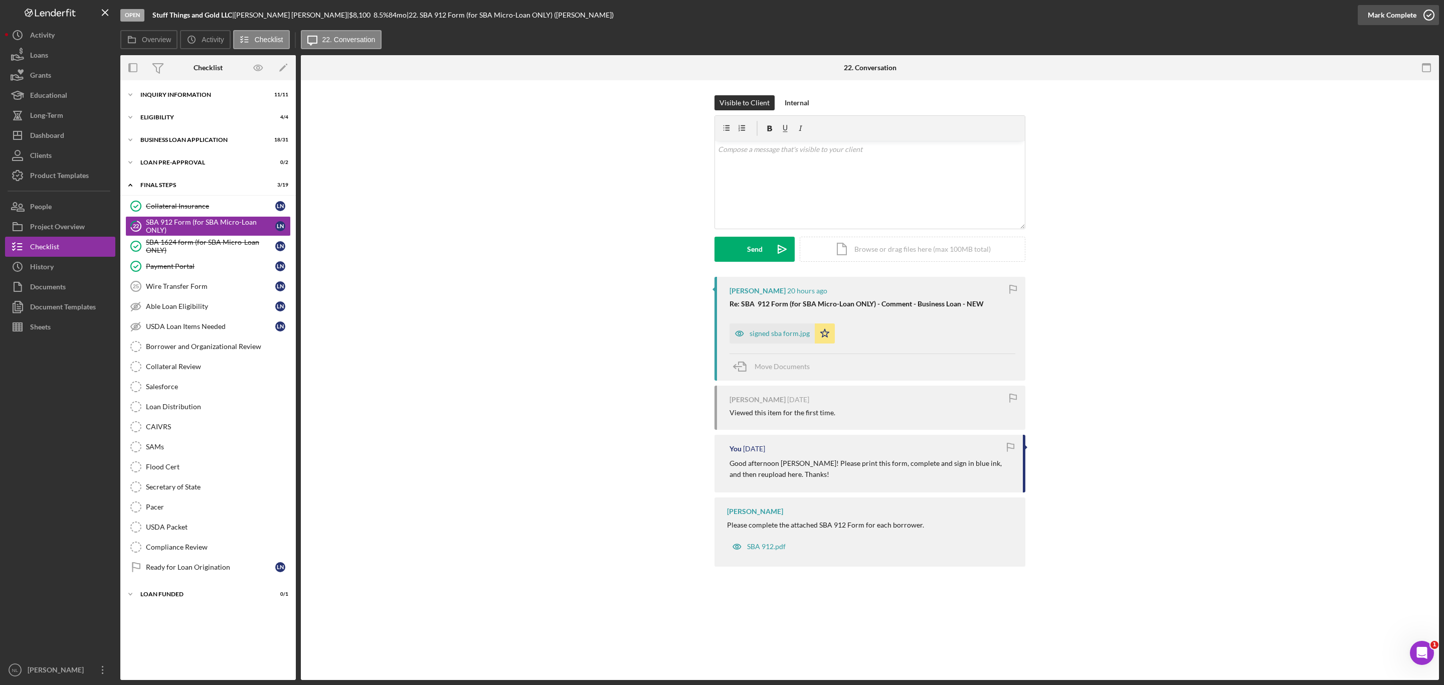
click at [1393, 17] on div "Mark Complete" at bounding box center [1392, 15] width 49 height 20
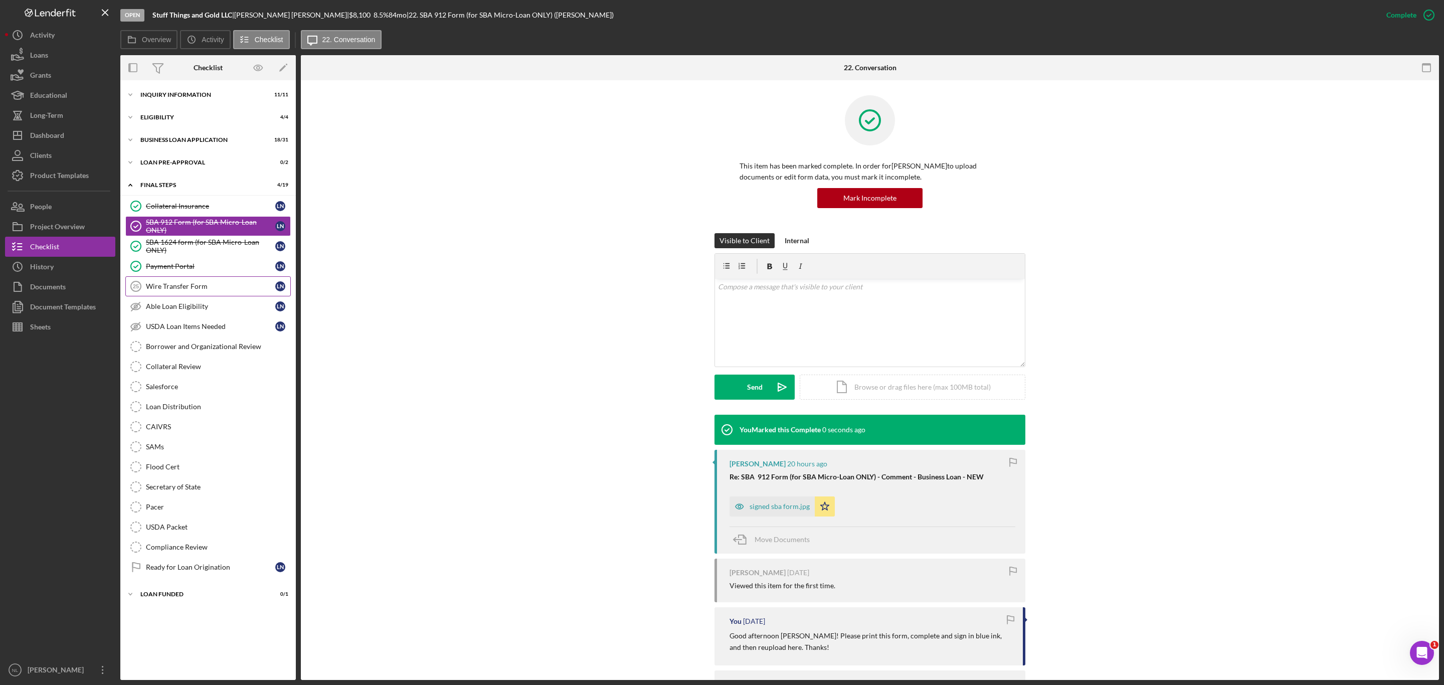
click at [181, 288] on div "Wire Transfer Form" at bounding box center [210, 286] width 129 height 8
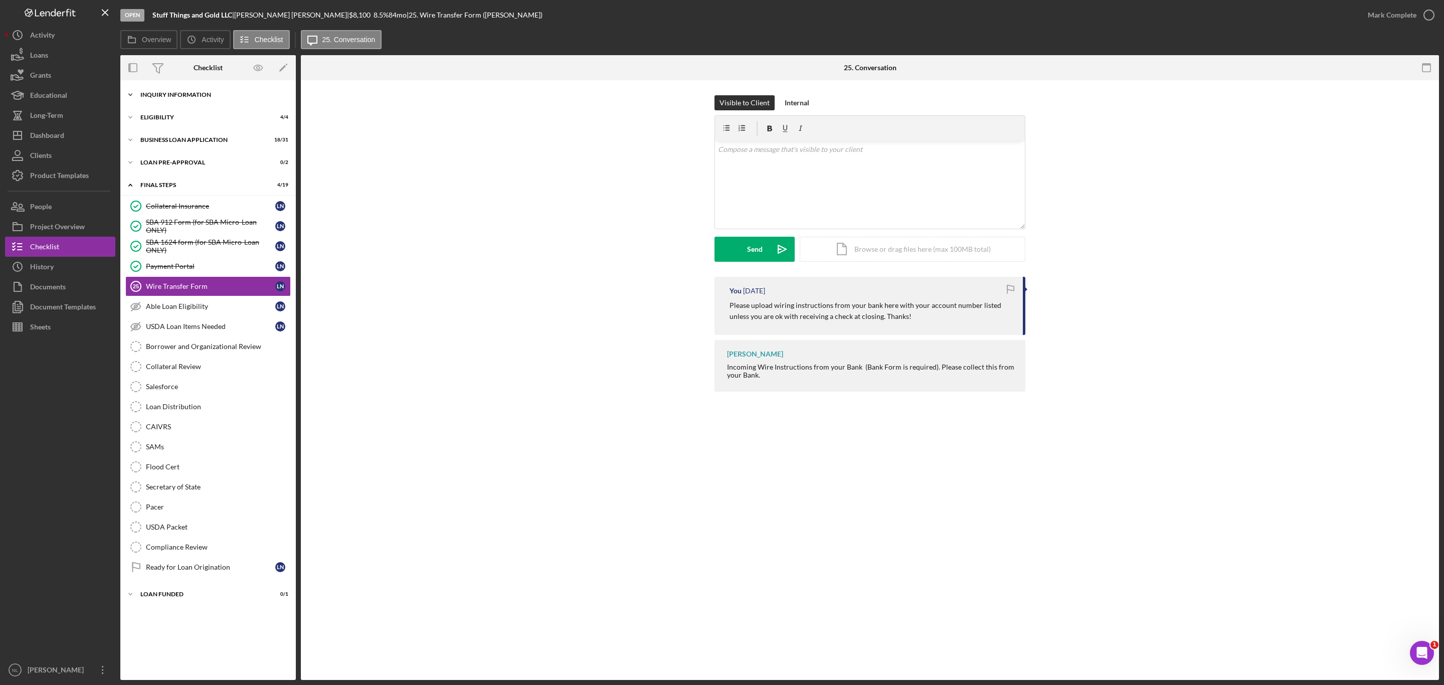
click at [167, 97] on div "INQUIRY INFORMATION" at bounding box center [211, 95] width 143 height 6
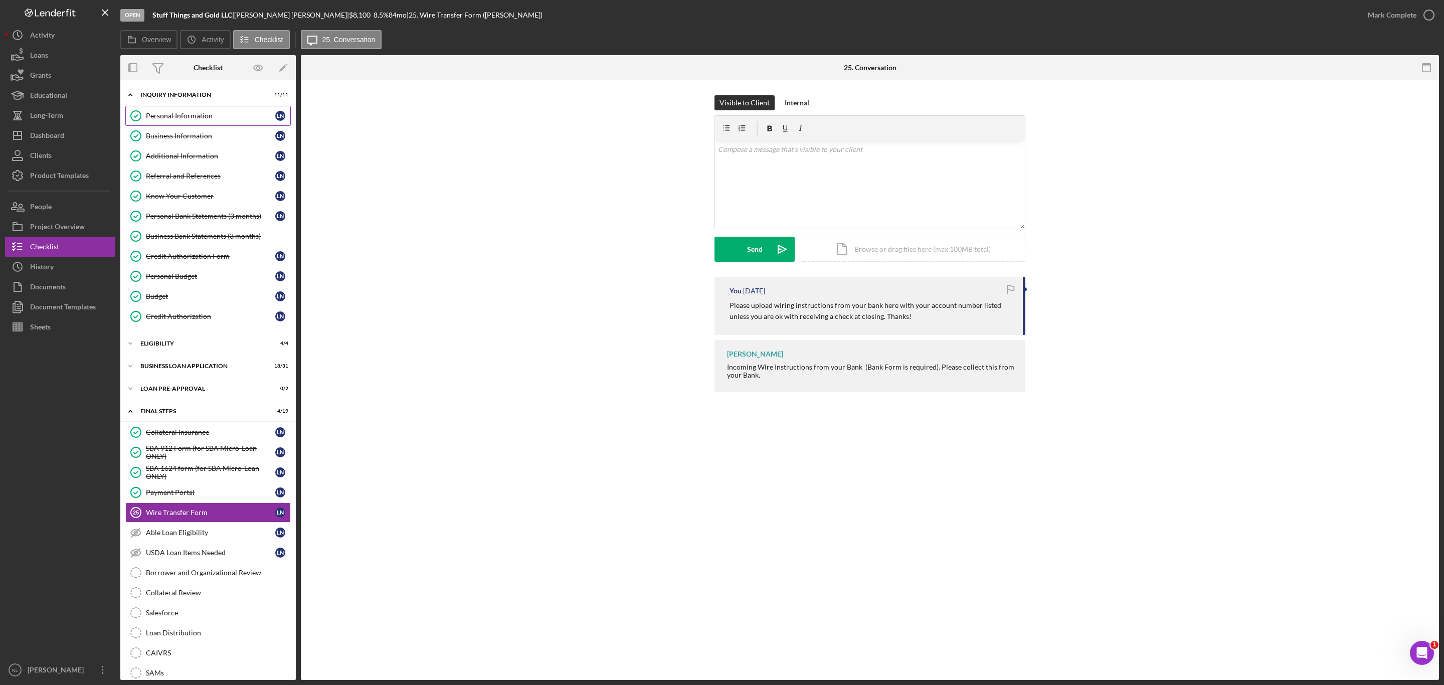
click at [170, 116] on div "Personal Information" at bounding box center [210, 116] width 129 height 8
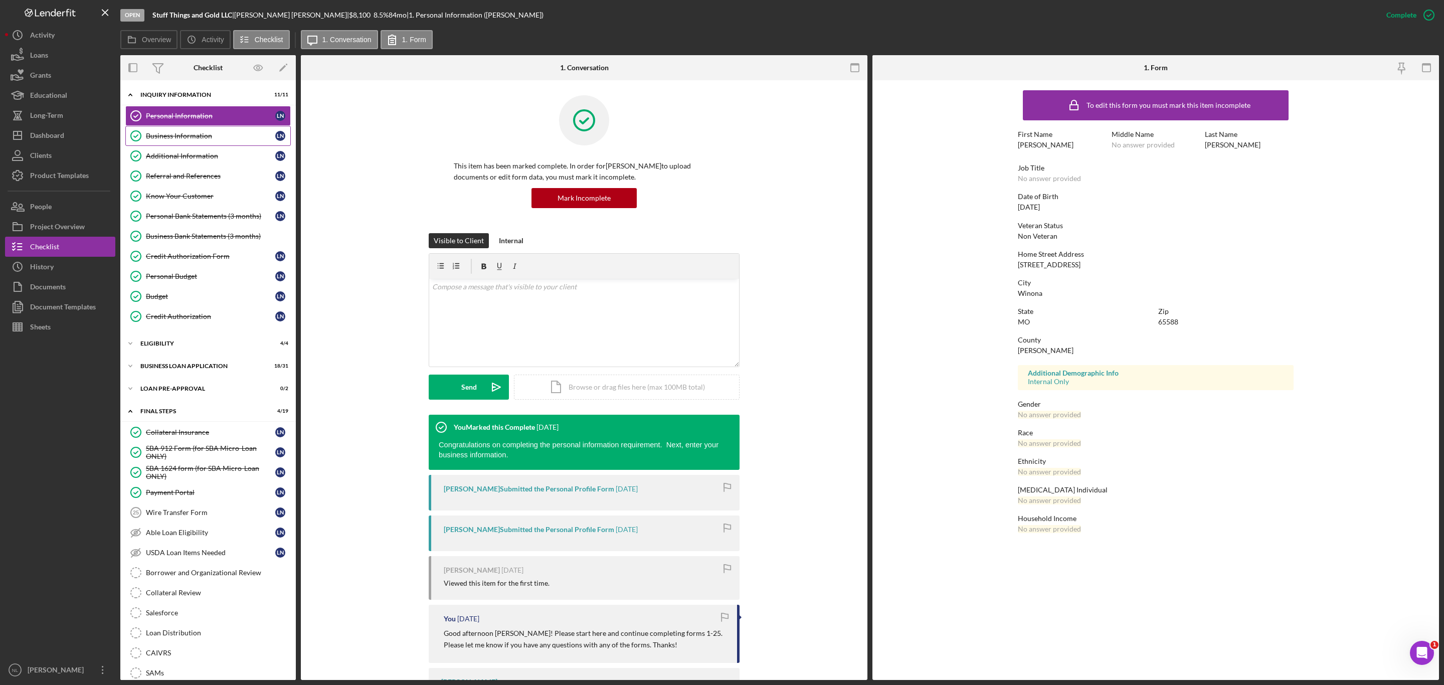
click at [171, 135] on div "Business Information" at bounding box center [210, 136] width 129 height 8
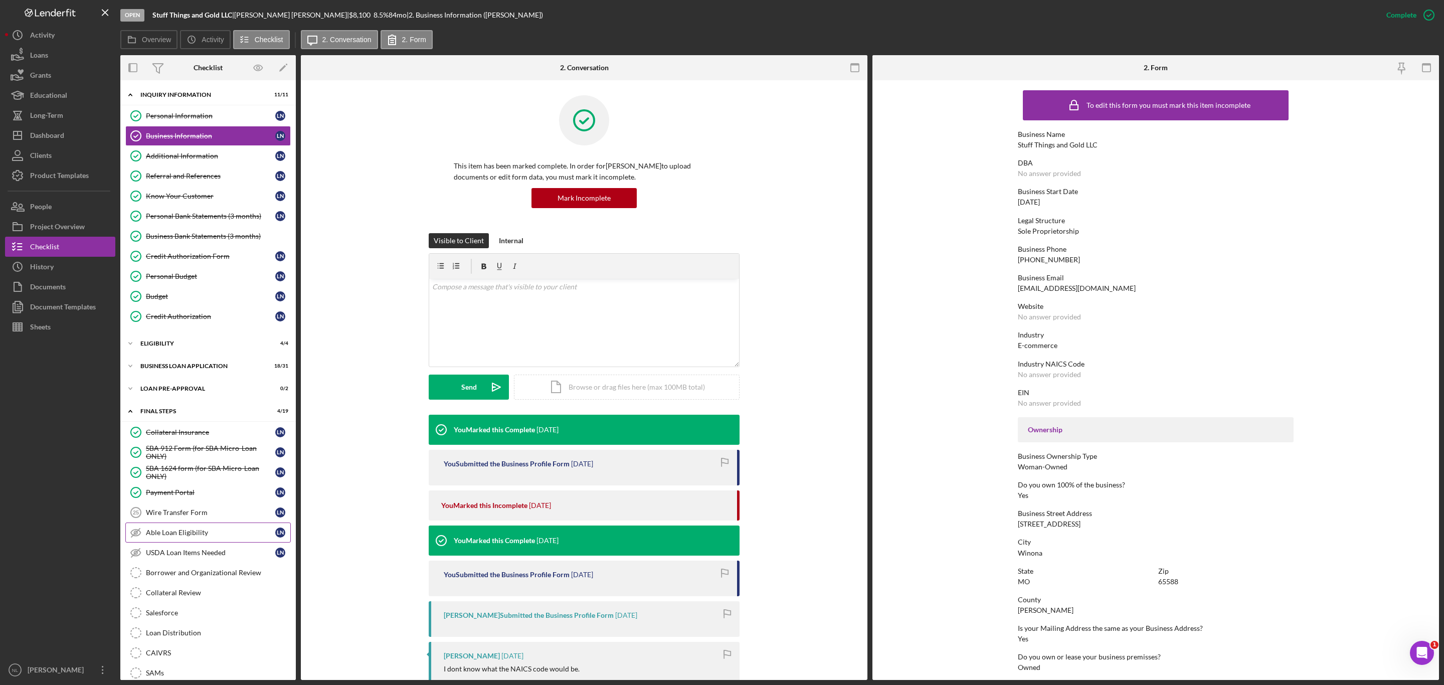
click at [202, 533] on link "Able Loan Eligibility Able Loan Eligibility L N" at bounding box center [207, 532] width 165 height 20
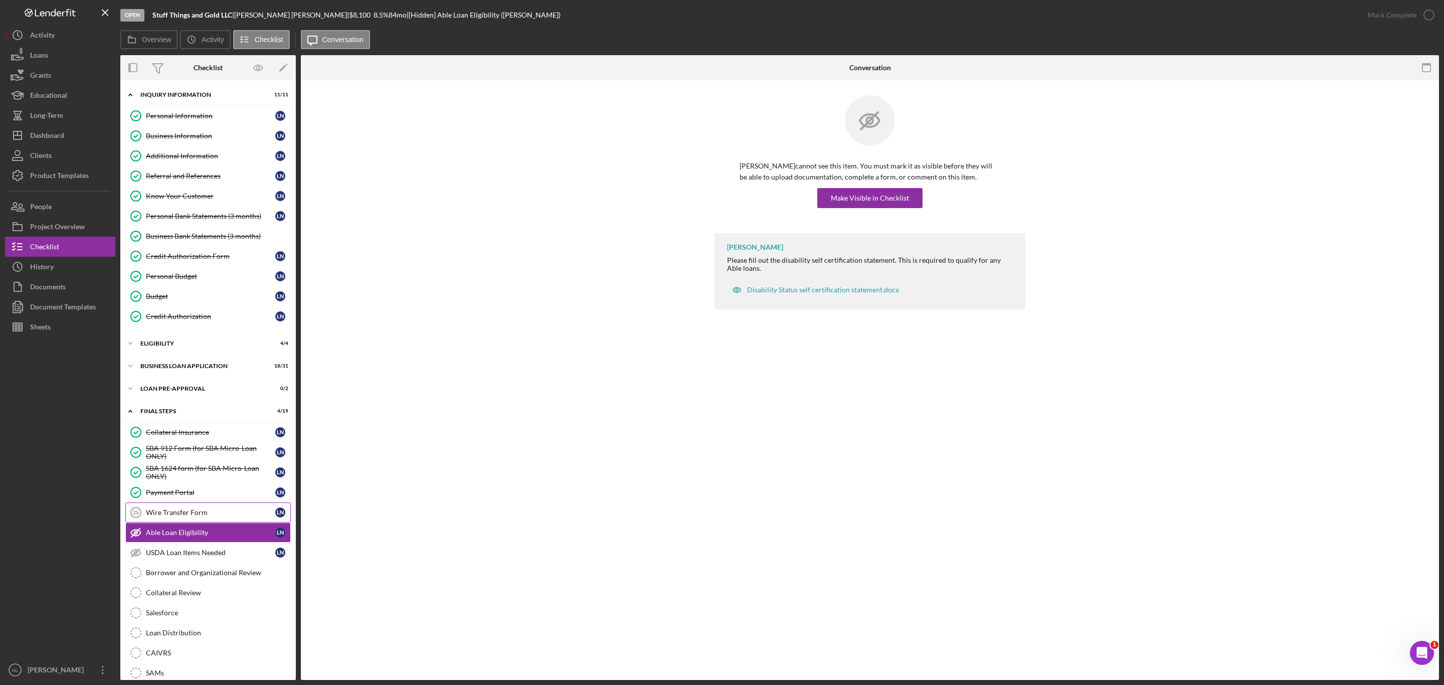
click at [199, 516] on div "Wire Transfer Form" at bounding box center [210, 512] width 129 height 8
